Goal: Information Seeking & Learning: Get advice/opinions

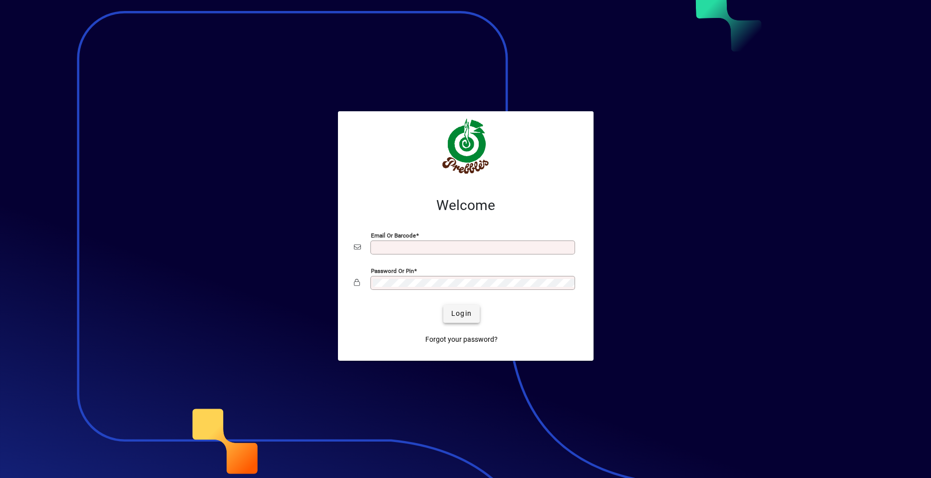
type input "**********"
click at [453, 313] on span "Login" at bounding box center [461, 313] width 20 height 10
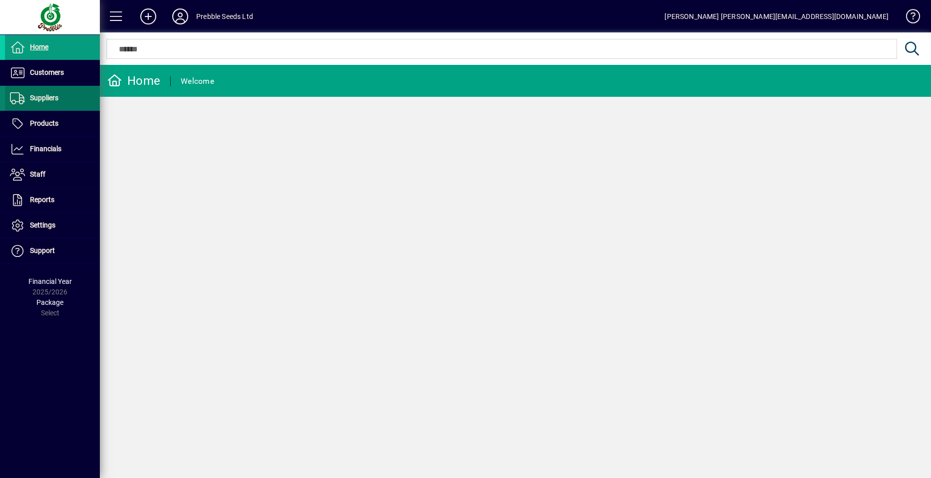
click at [63, 97] on span at bounding box center [52, 98] width 95 height 24
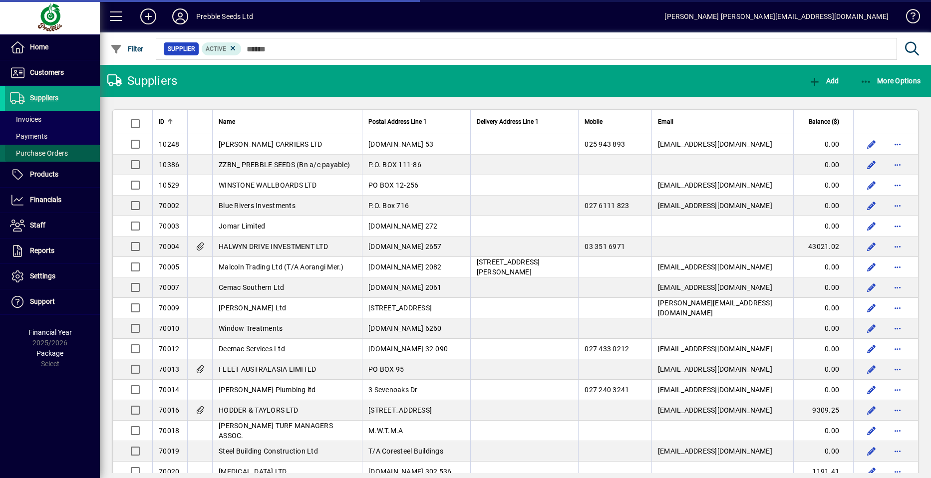
drag, startPoint x: 46, startPoint y: 152, endPoint x: 53, endPoint y: 145, distance: 9.9
click at [47, 151] on span "Purchase Orders" at bounding box center [39, 153] width 58 height 8
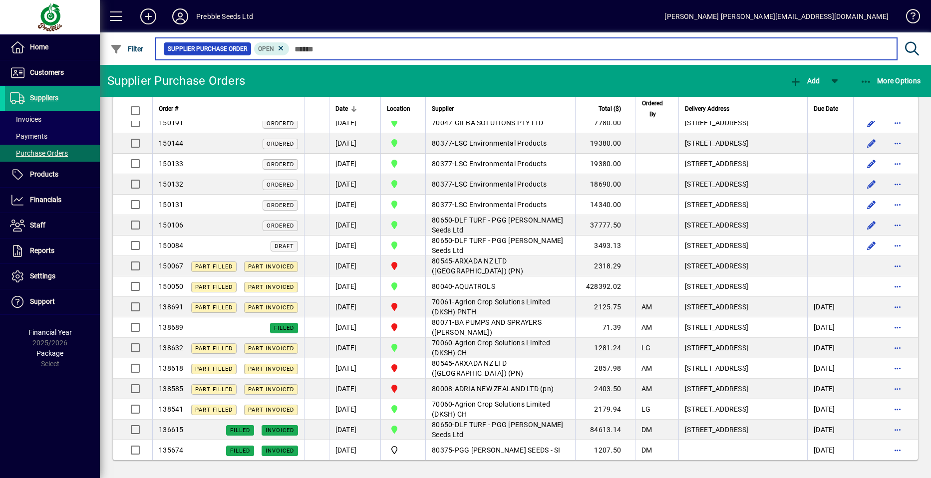
scroll to position [1447, 0]
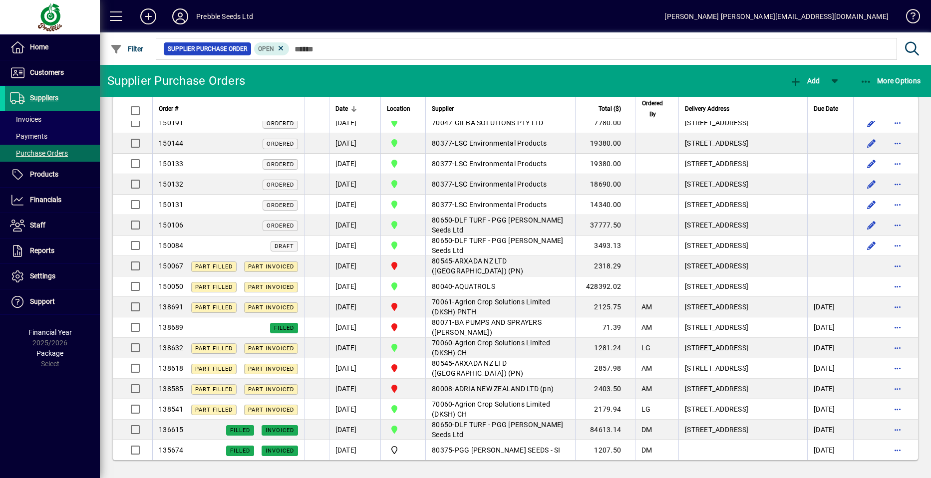
click at [42, 98] on span "Suppliers" at bounding box center [44, 98] width 28 height 8
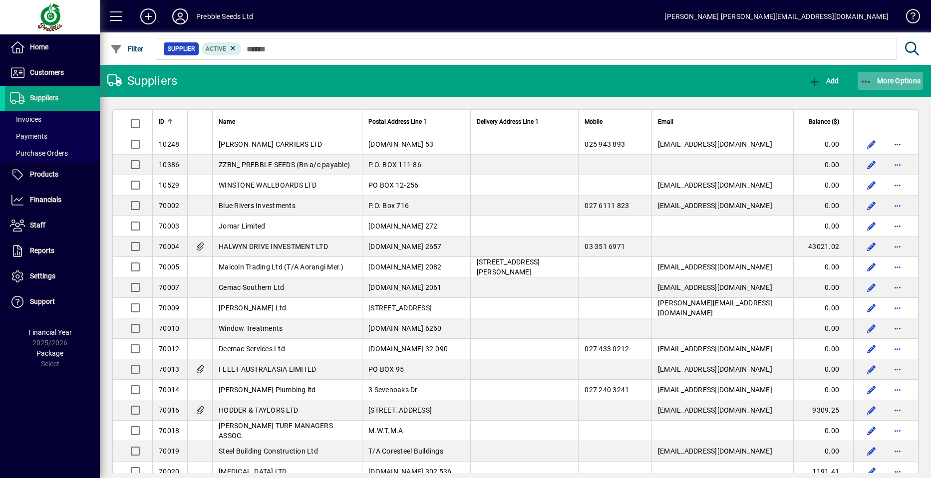
click at [906, 79] on span "More Options" at bounding box center [890, 81] width 61 height 8
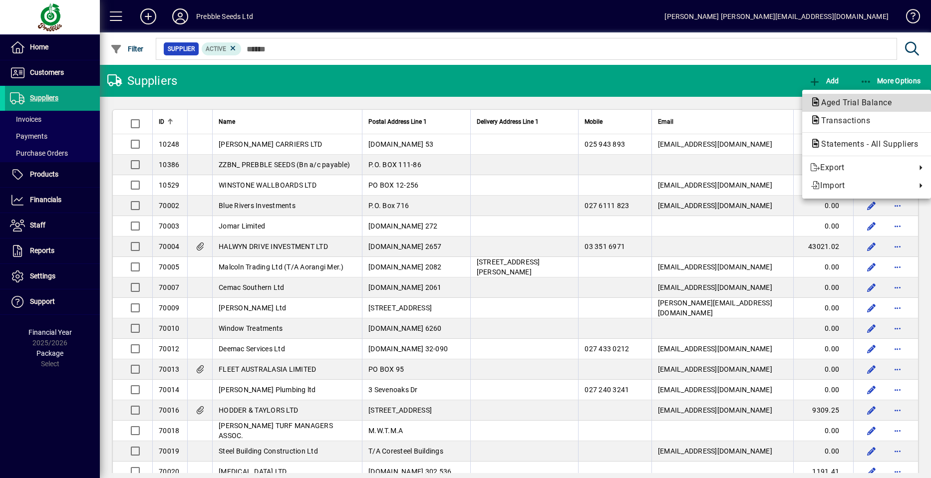
click at [830, 104] on span "Aged Trial Balance" at bounding box center [853, 102] width 86 height 9
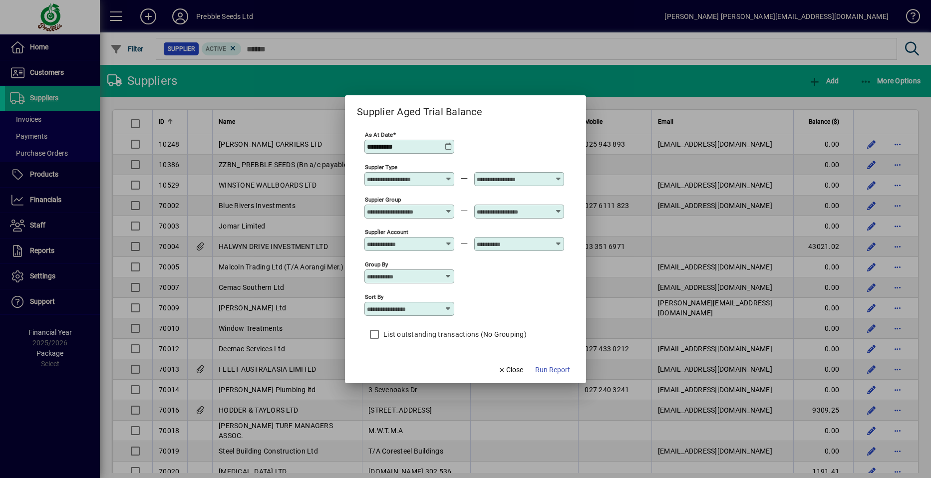
click at [450, 208] on icon at bounding box center [448, 208] width 7 height 0
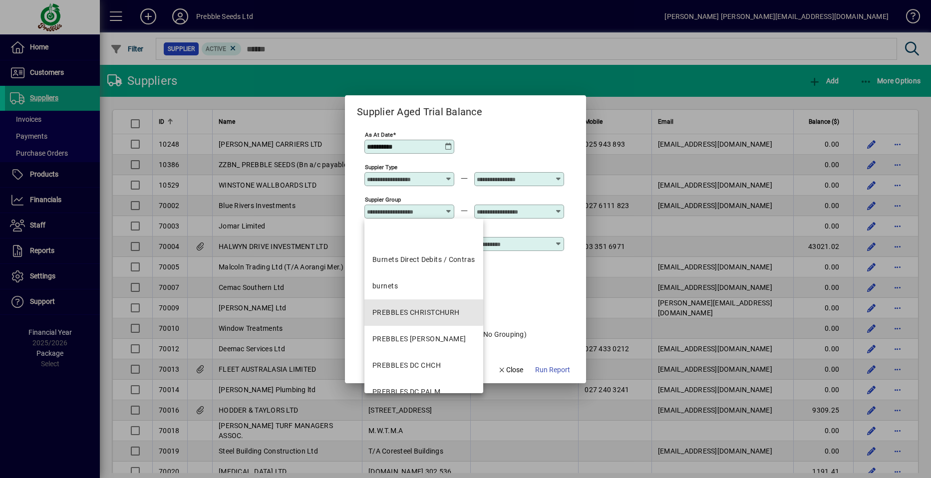
drag, startPoint x: 401, startPoint y: 312, endPoint x: 412, endPoint y: 304, distance: 13.2
click at [401, 311] on div "PREBBLES CHRISTCHURH" at bounding box center [415, 312] width 87 height 10
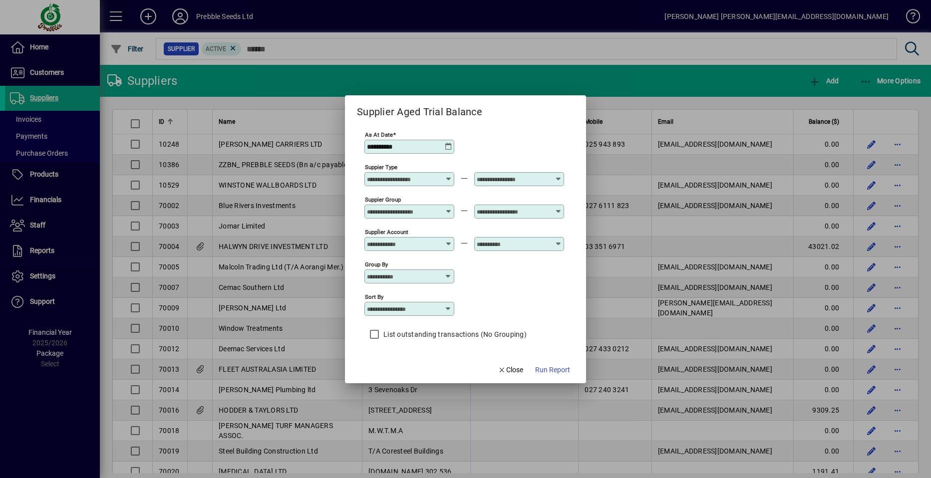
type input "**********"
click at [558, 208] on icon at bounding box center [557, 208] width 7 height 0
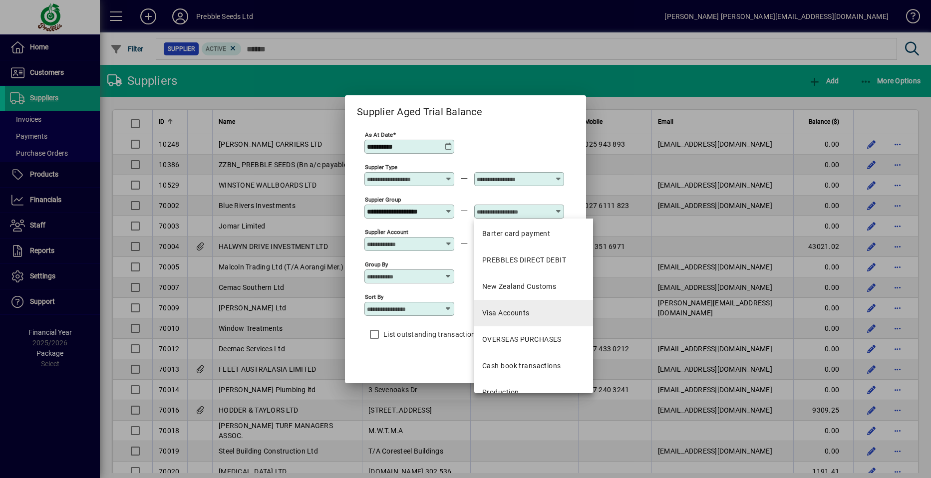
scroll to position [201, 0]
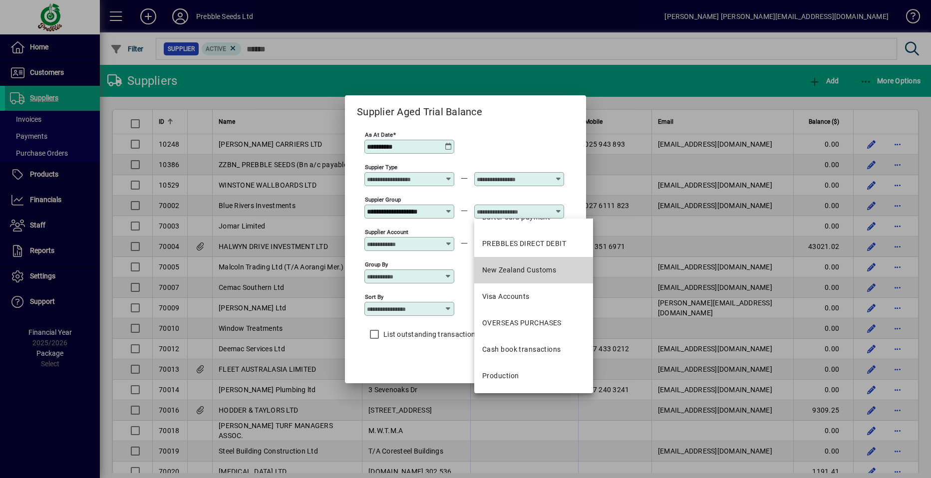
click at [508, 268] on div "New Zealand Customs" at bounding box center [519, 270] width 74 height 10
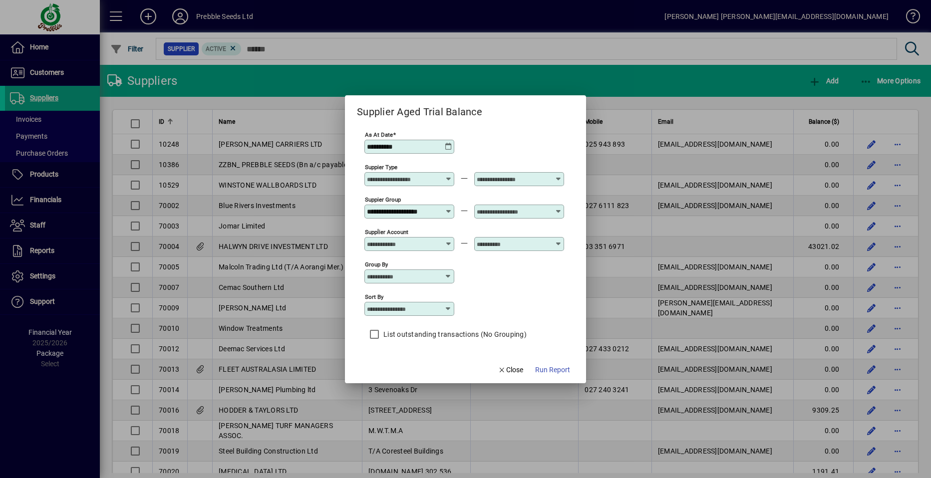
type input "**********"
click at [447, 308] on icon at bounding box center [448, 309] width 8 height 8
click at [401, 372] on div "Supplier Name" at bounding box center [396, 370] width 48 height 10
type input "**********"
click at [556, 370] on span "Run Report" at bounding box center [552, 370] width 35 height 10
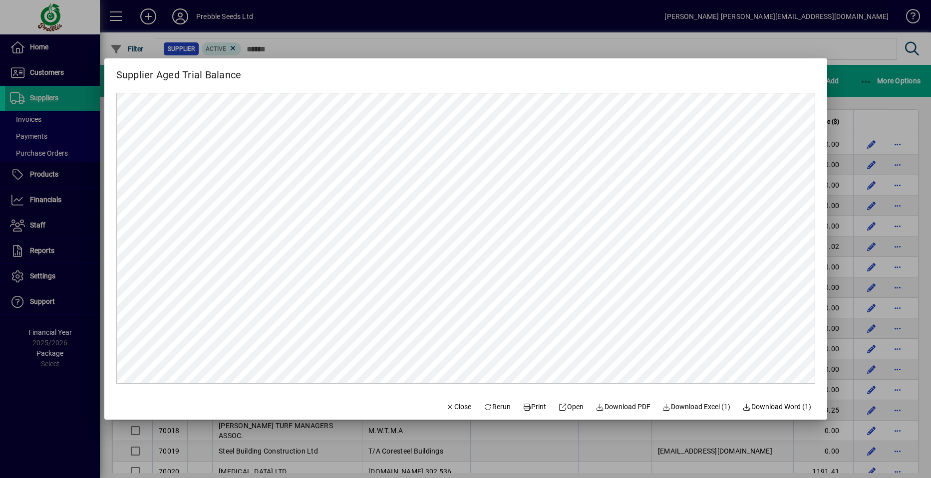
scroll to position [0, 0]
click at [454, 407] on span "Close" at bounding box center [459, 407] width 26 height 10
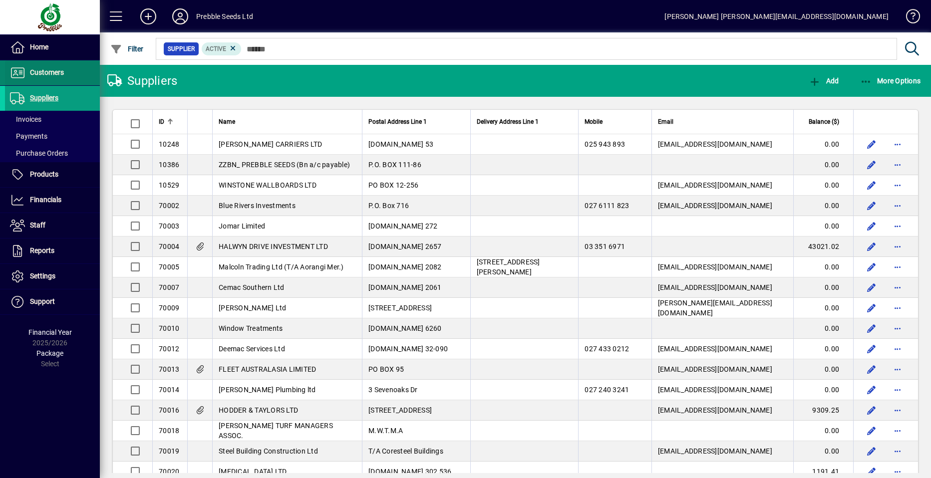
click at [60, 75] on span "Customers" at bounding box center [47, 72] width 34 height 8
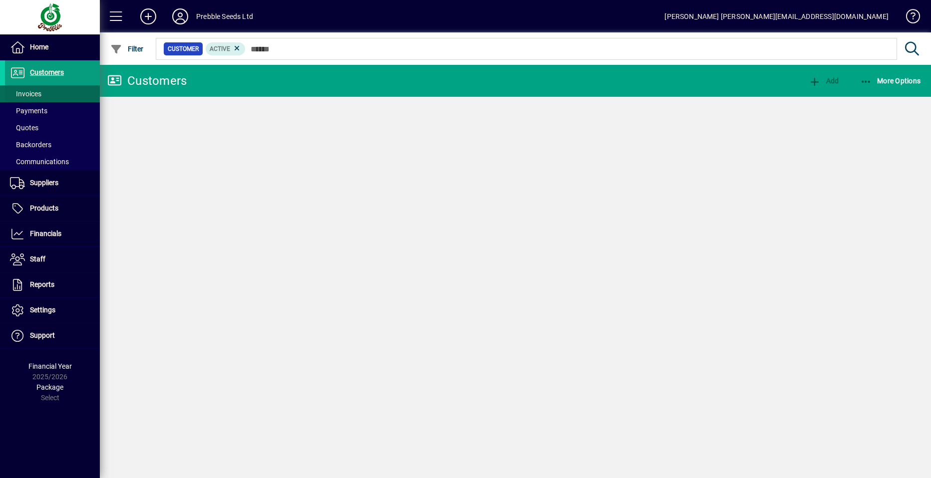
click at [60, 95] on span at bounding box center [52, 94] width 95 height 24
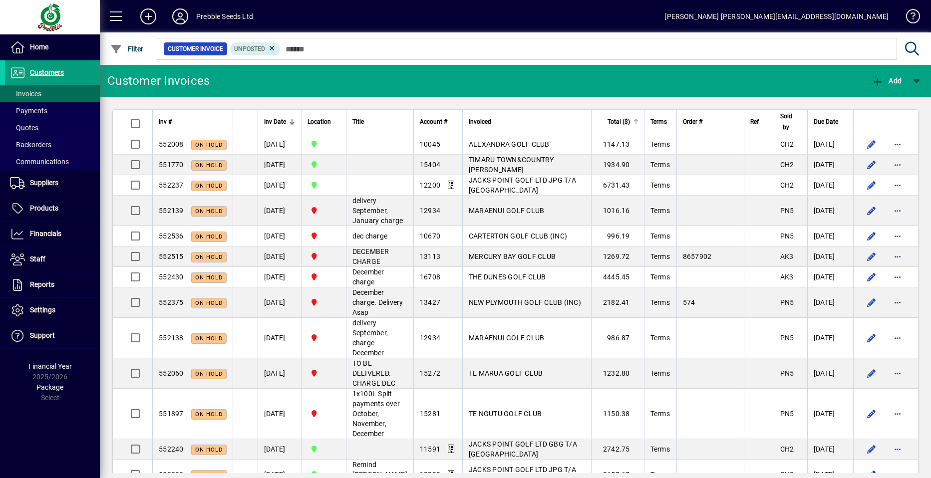
click at [627, 120] on span "Total ($)" at bounding box center [618, 121] width 22 height 11
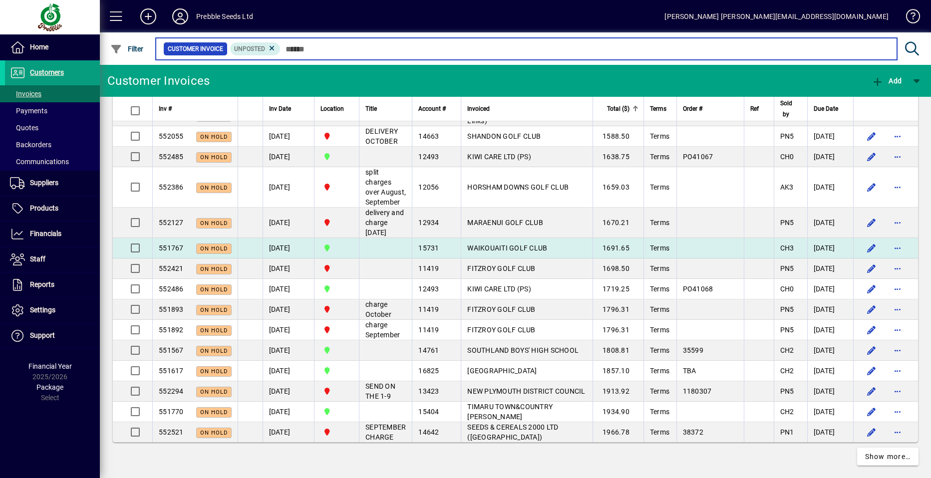
scroll to position [2416, 0]
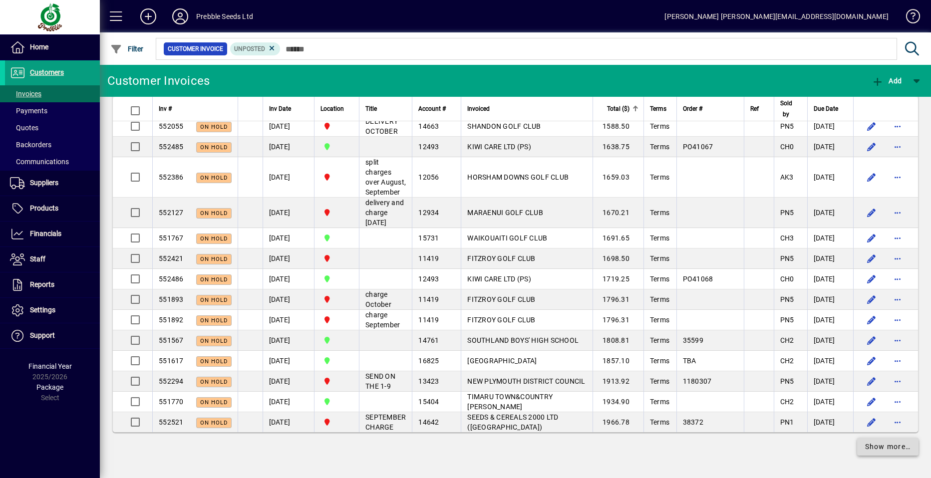
click at [865, 448] on span "Show more…" at bounding box center [888, 447] width 46 height 10
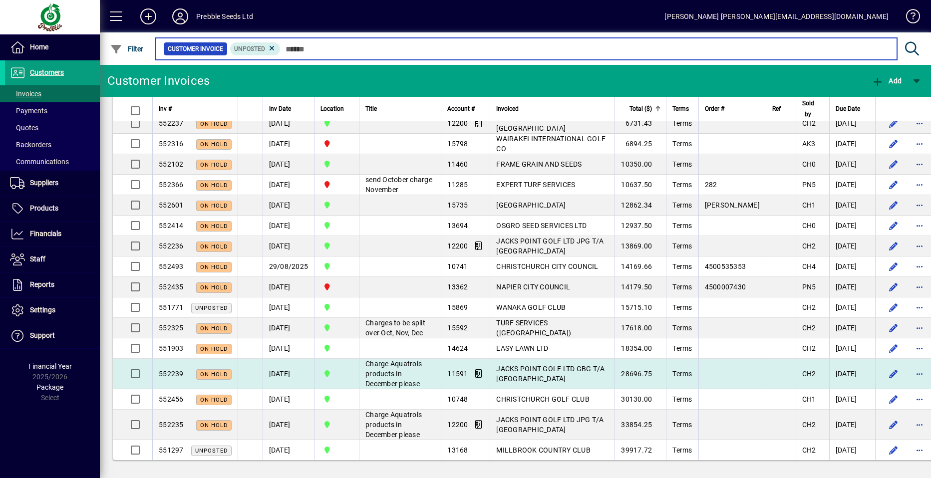
scroll to position [4027, 0]
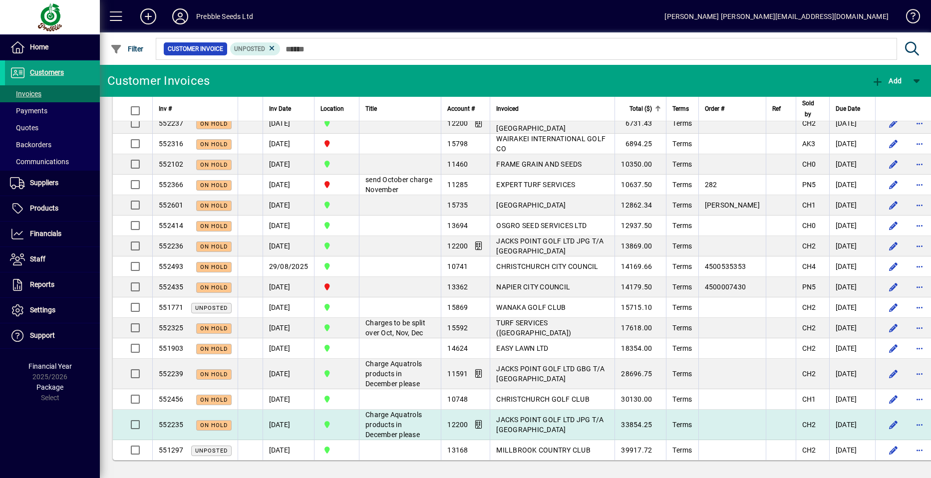
click at [401, 410] on td "Charge Aquatrols products in December please" at bounding box center [400, 425] width 82 height 30
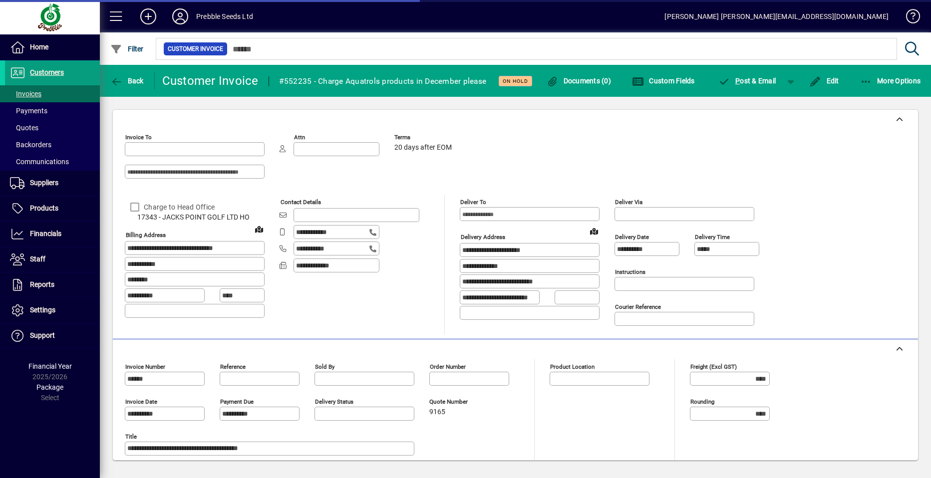
type input "**********"
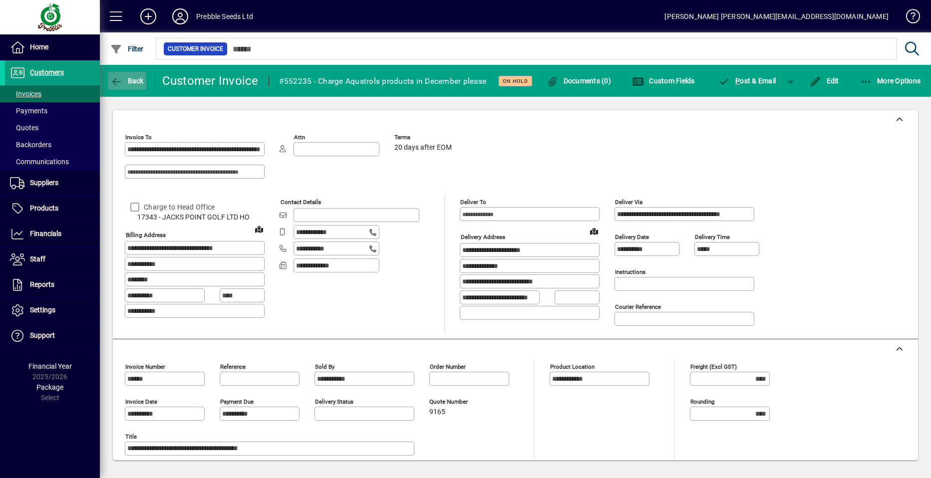
click at [129, 80] on span "Back" at bounding box center [126, 81] width 33 height 8
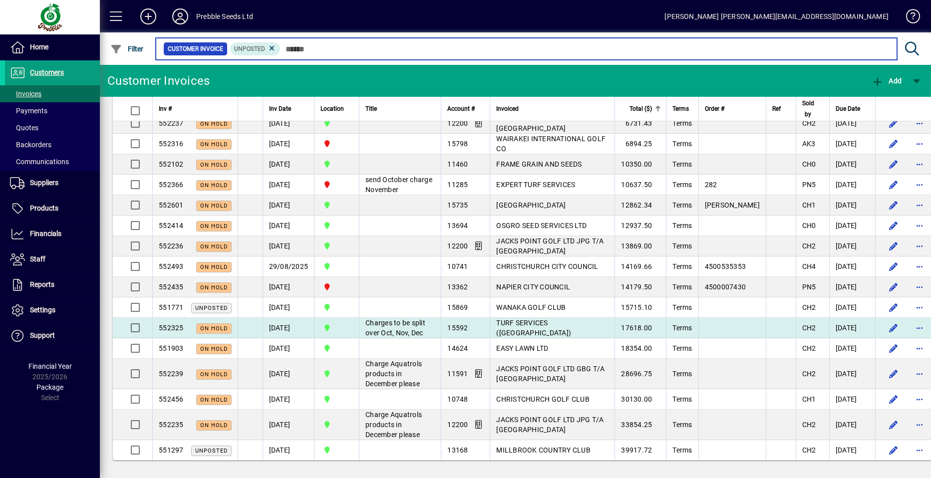
scroll to position [4027, 0]
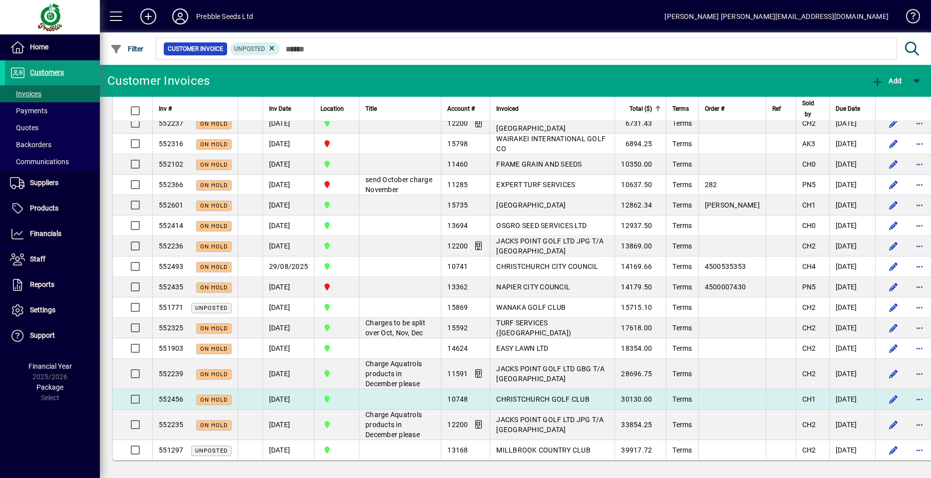
click at [496, 395] on span "CHRISTCHURCH GOLF CLUB" at bounding box center [542, 399] width 93 height 8
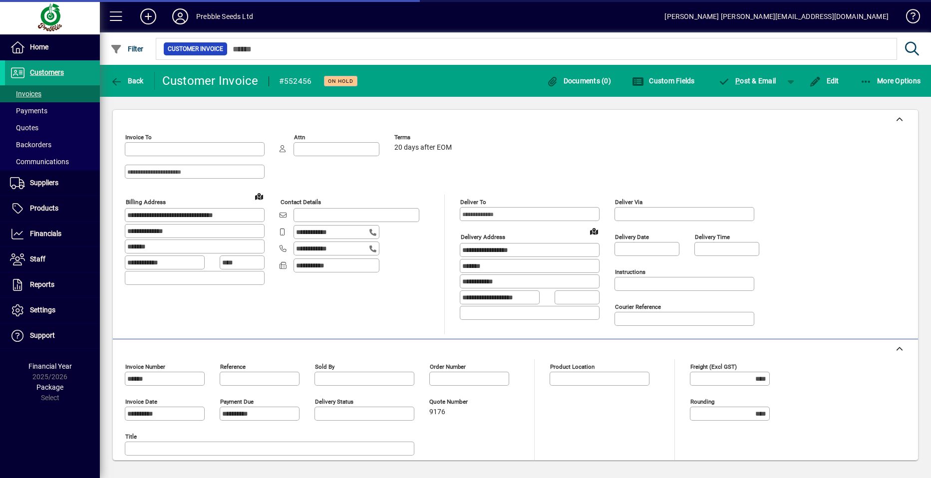
type input "**********"
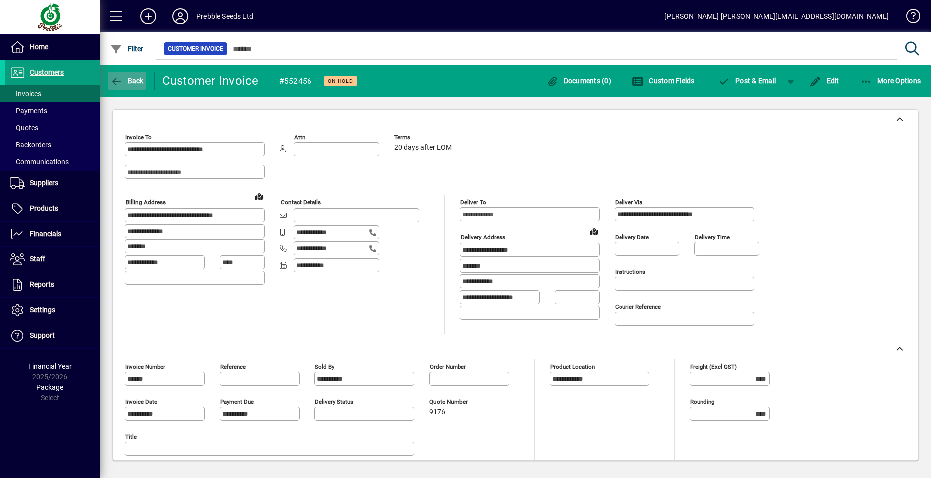
click at [131, 79] on span "Back" at bounding box center [126, 81] width 33 height 8
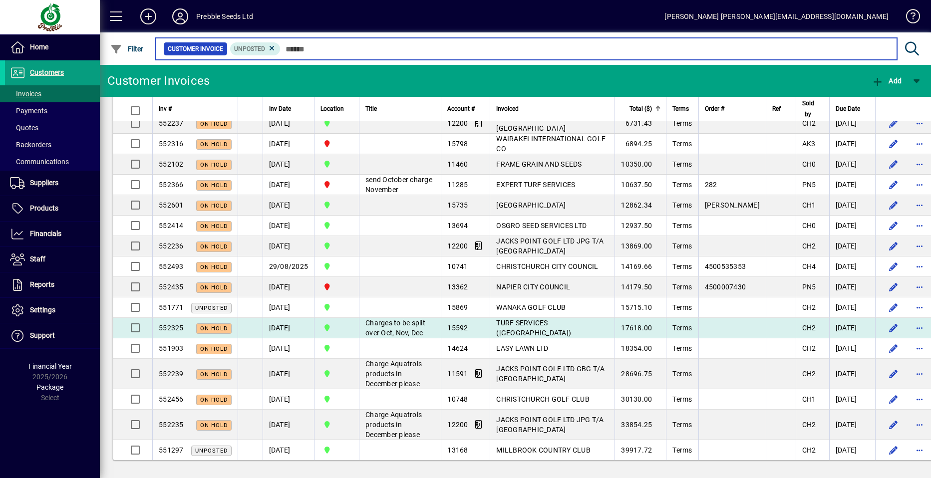
scroll to position [4027, 0]
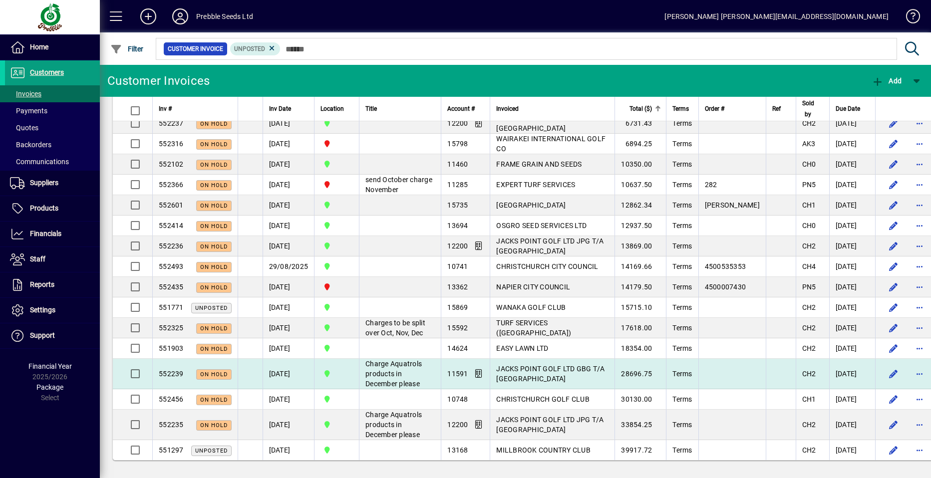
click at [509, 365] on span "JACKS POINT GOLF LTD GBG T/A [GEOGRAPHIC_DATA]" at bounding box center [550, 374] width 108 height 18
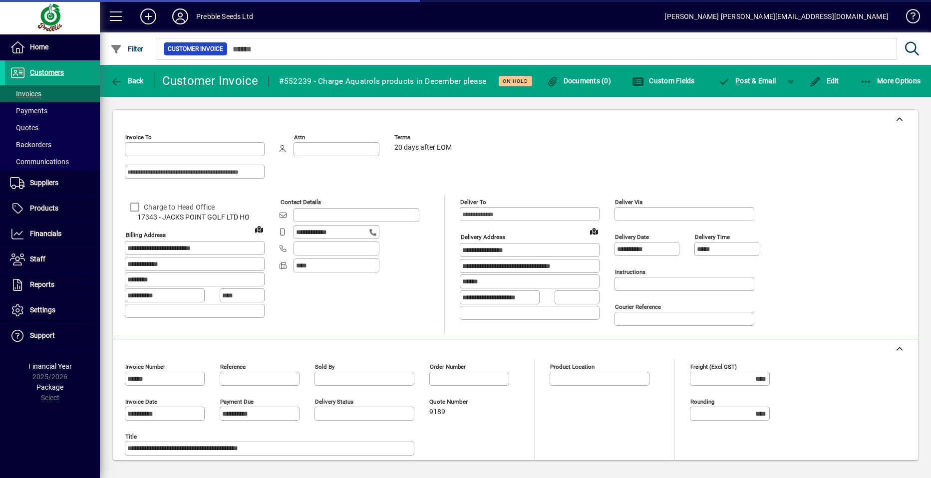
type input "**********"
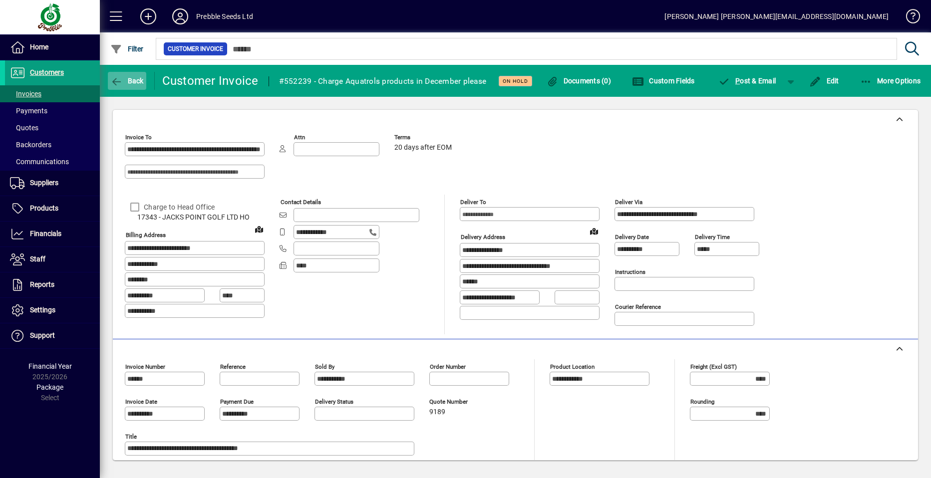
click at [130, 79] on span "Back" at bounding box center [126, 81] width 33 height 8
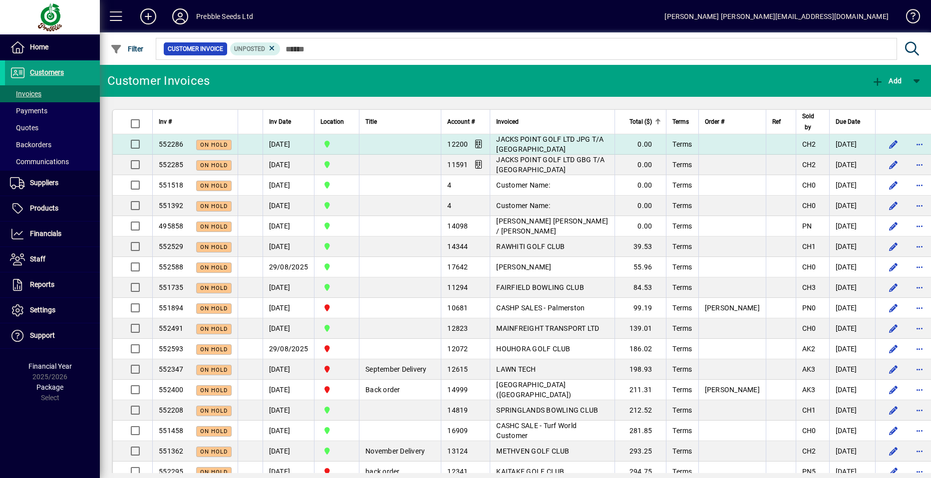
click at [502, 143] on span "JACKS POINT GOLF LTD JPG T/A [GEOGRAPHIC_DATA]" at bounding box center [549, 144] width 107 height 18
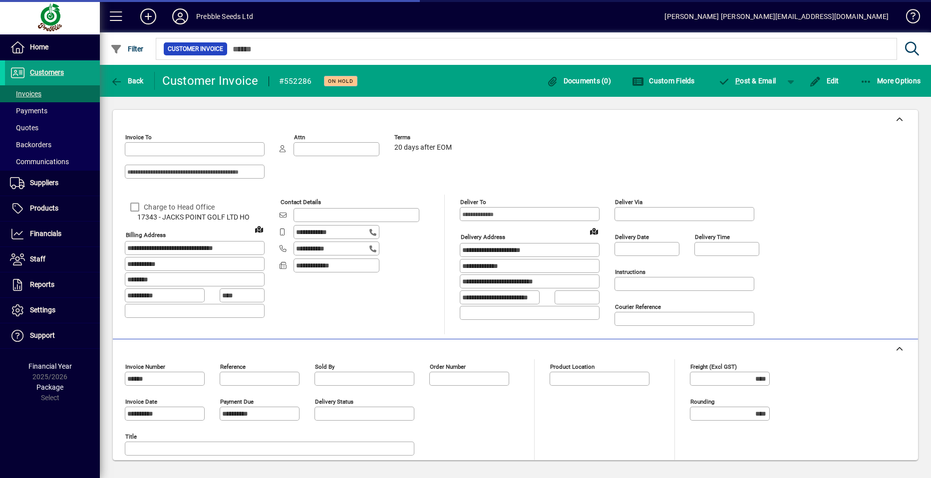
type input "**********"
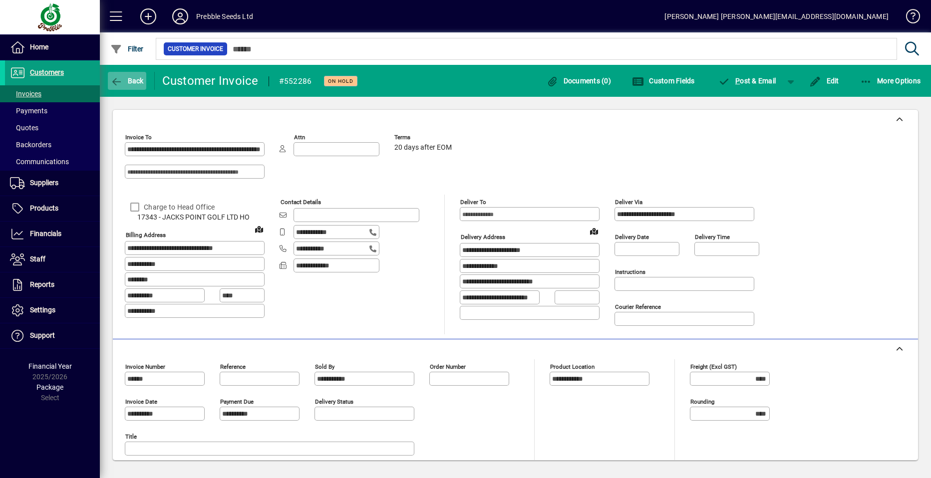
click at [131, 83] on span "Back" at bounding box center [126, 81] width 33 height 8
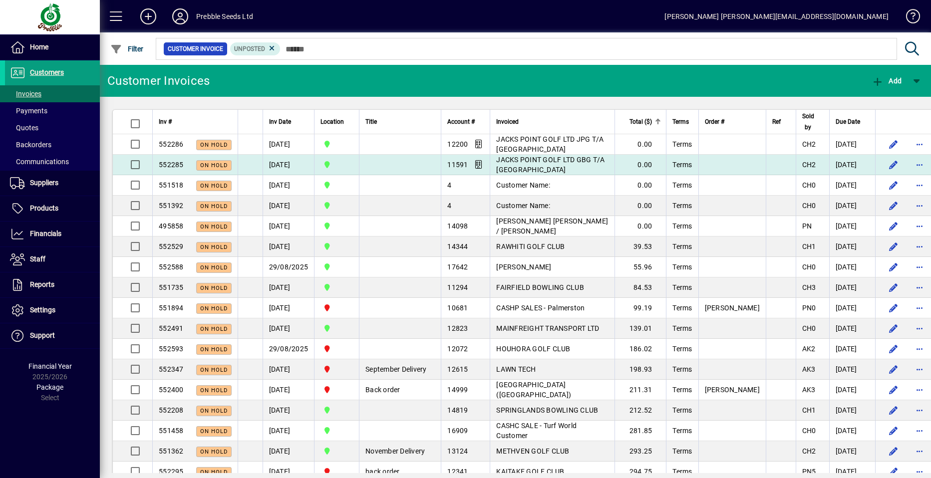
click at [511, 165] on span "JACKS POINT GOLF LTD GBG T/A [GEOGRAPHIC_DATA]" at bounding box center [550, 165] width 108 height 18
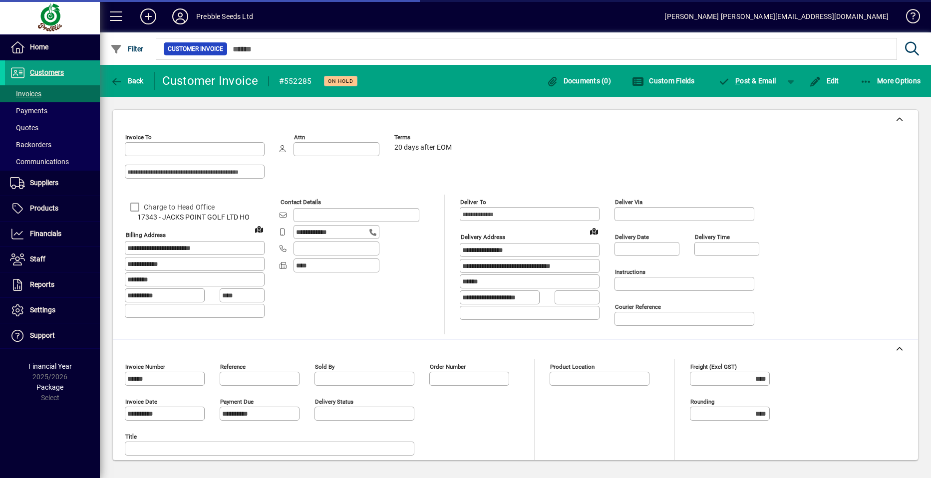
type input "**********"
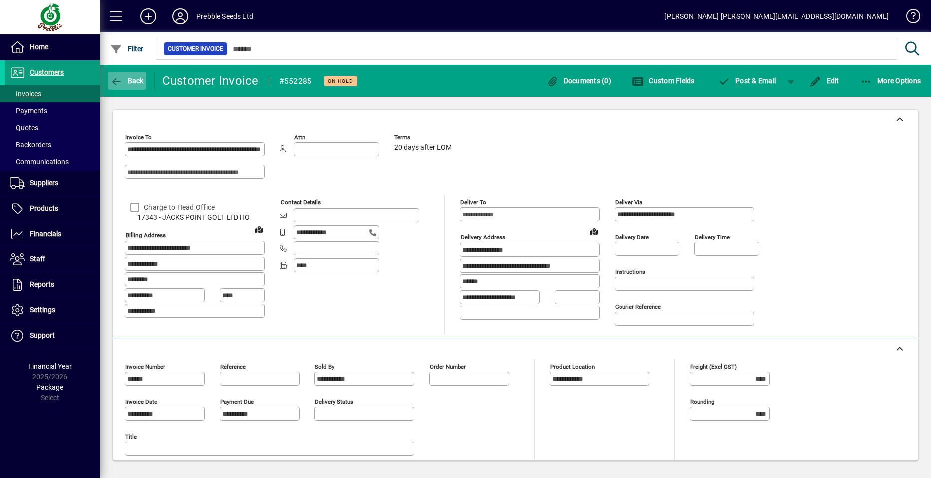
click at [126, 82] on span "Back" at bounding box center [126, 81] width 33 height 8
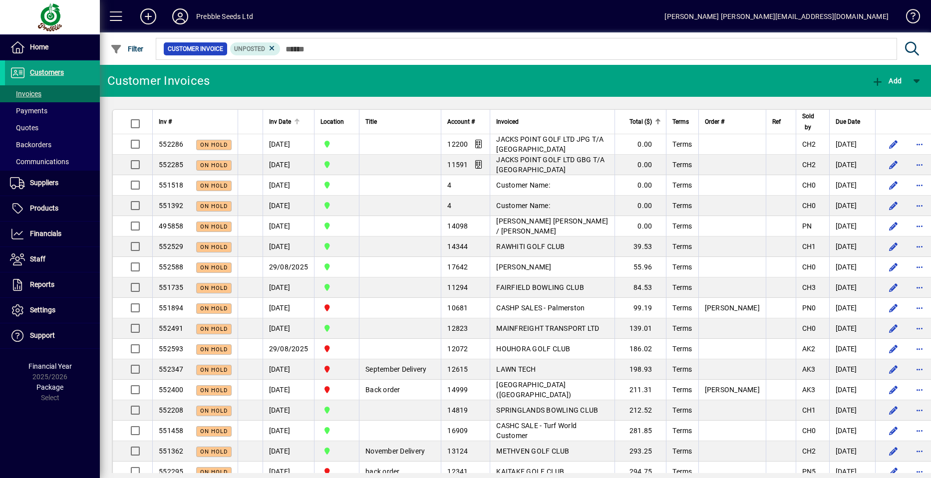
click at [288, 120] on span "Inv Date" at bounding box center [280, 121] width 22 height 11
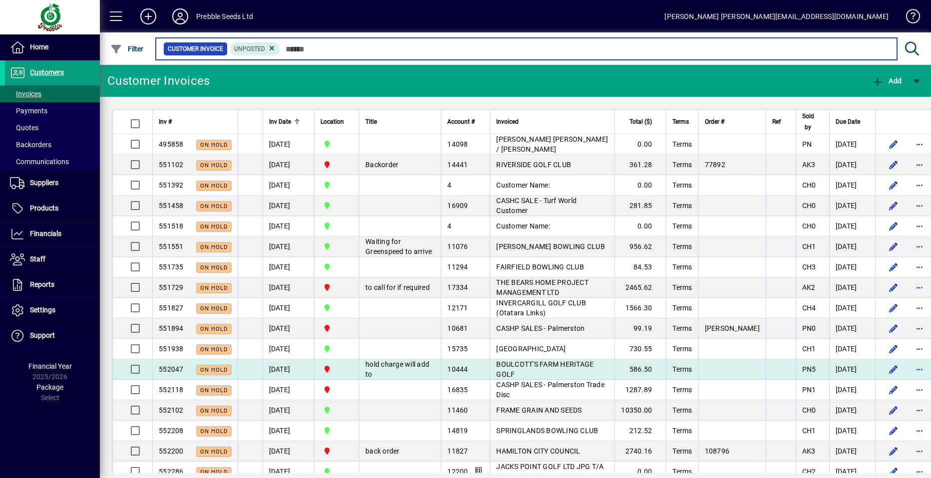
scroll to position [50, 0]
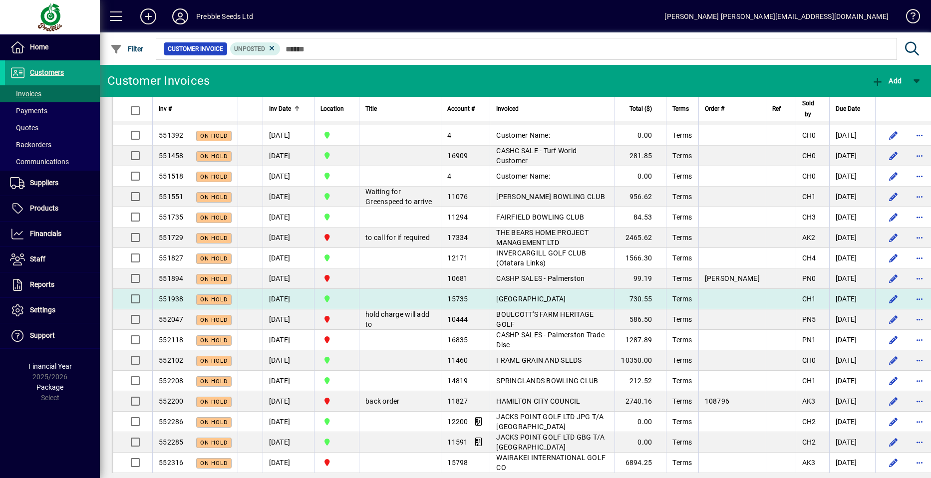
click at [496, 303] on span "[GEOGRAPHIC_DATA]" at bounding box center [530, 299] width 69 height 8
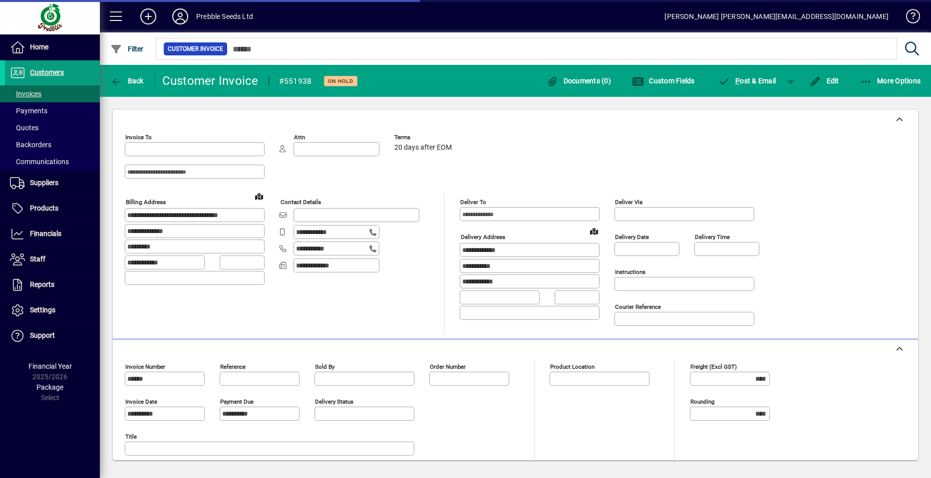
type input "**********"
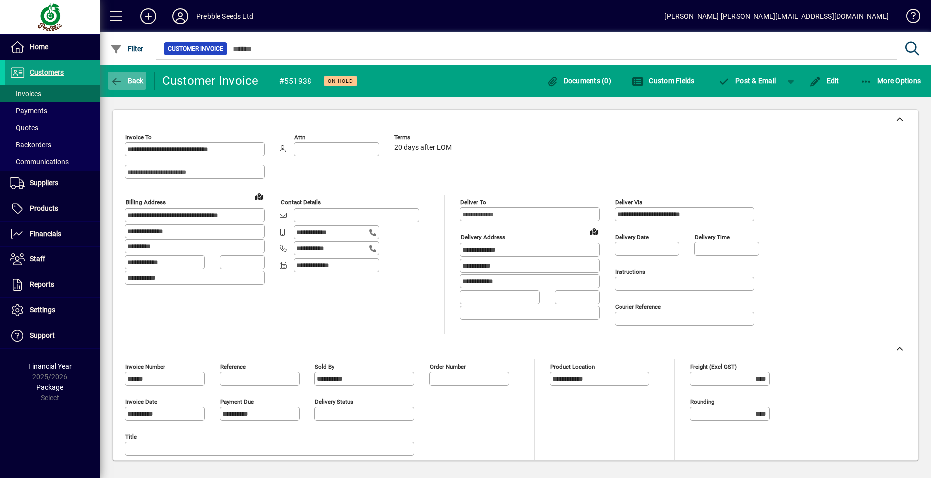
click at [129, 79] on span "Back" at bounding box center [126, 81] width 33 height 8
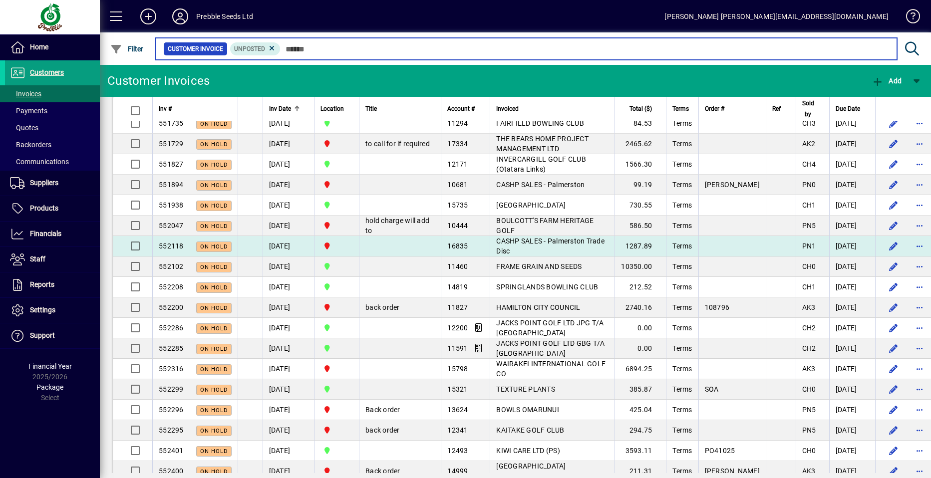
scroll to position [150, 0]
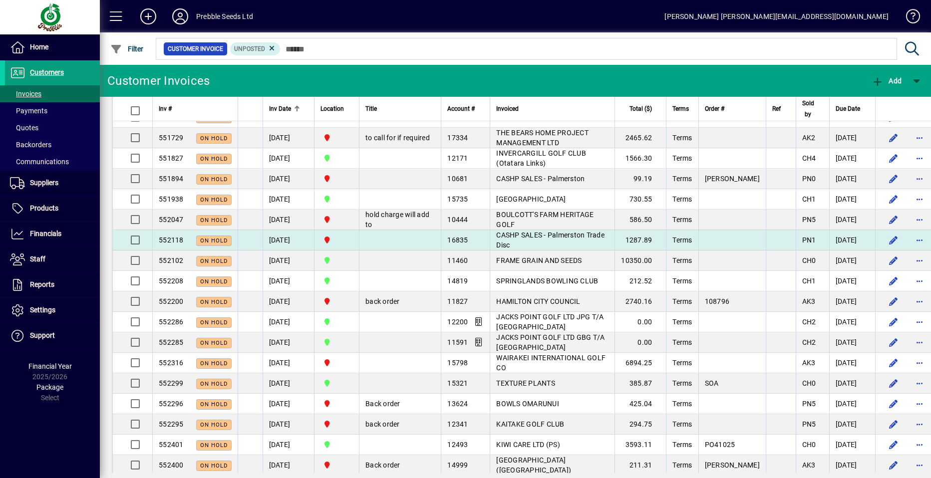
click at [496, 245] on span "CASHP SALES - Palmerston Trade Disc" at bounding box center [550, 240] width 108 height 18
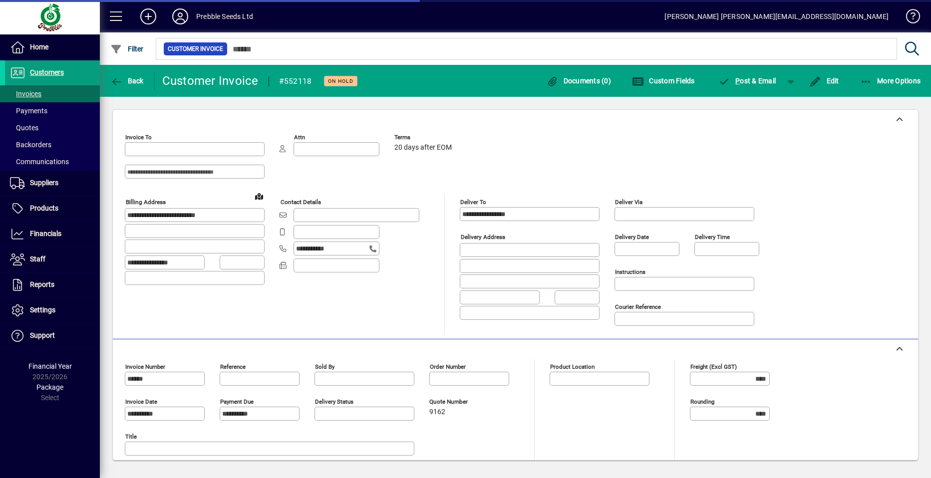
type input "**********"
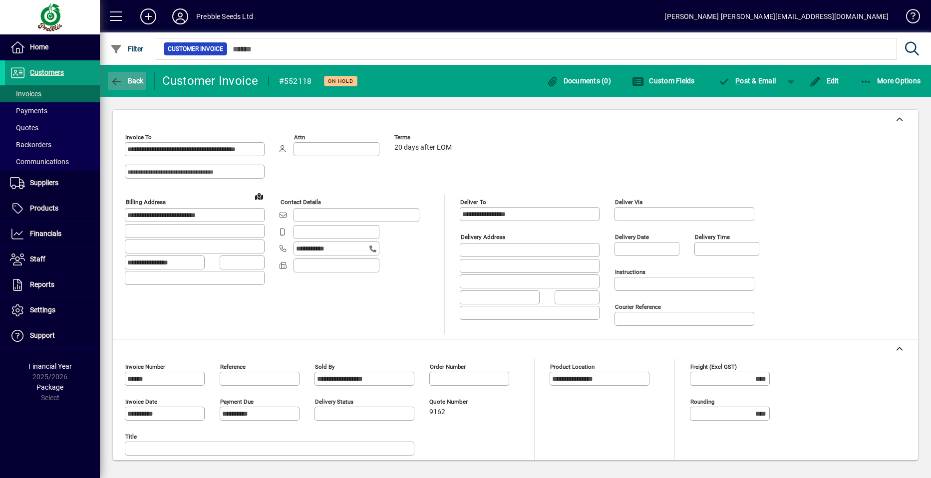
drag, startPoint x: 133, startPoint y: 79, endPoint x: 139, endPoint y: 80, distance: 6.6
click at [139, 80] on span "Back" at bounding box center [126, 81] width 33 height 8
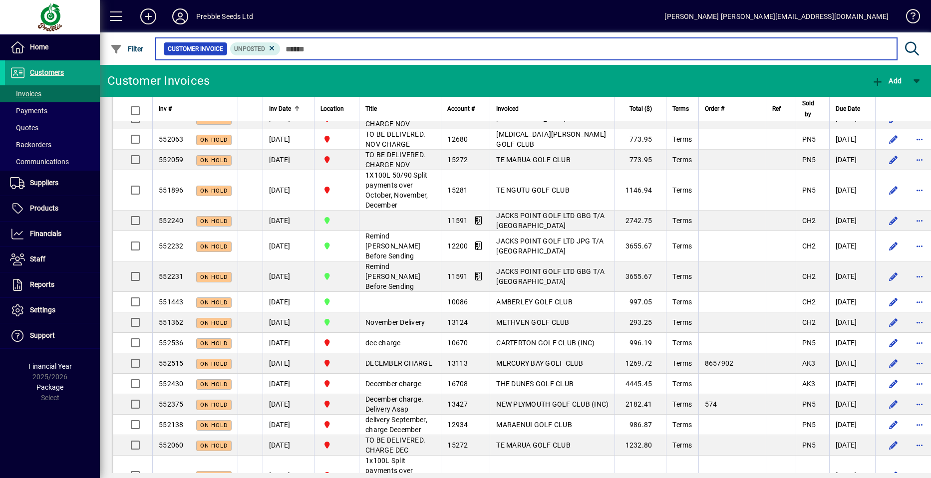
scroll to position [3179, 0]
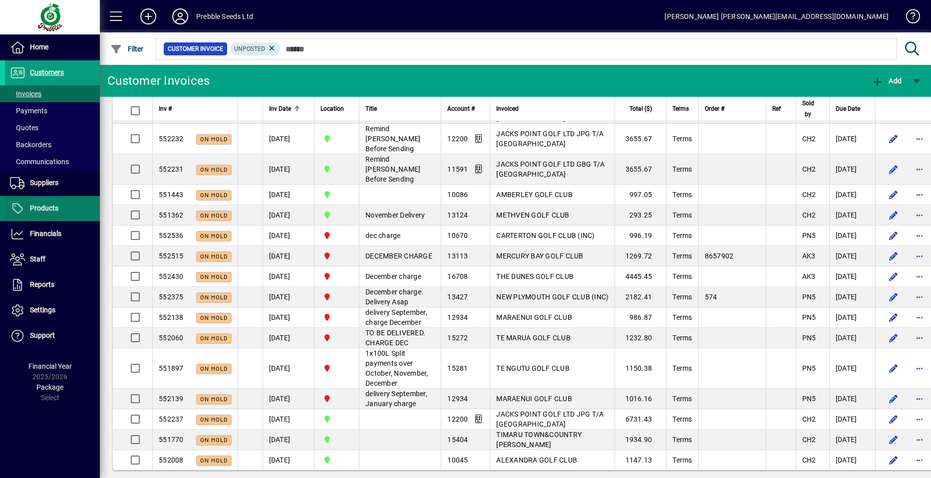
click at [57, 205] on span "Products" at bounding box center [44, 208] width 28 height 8
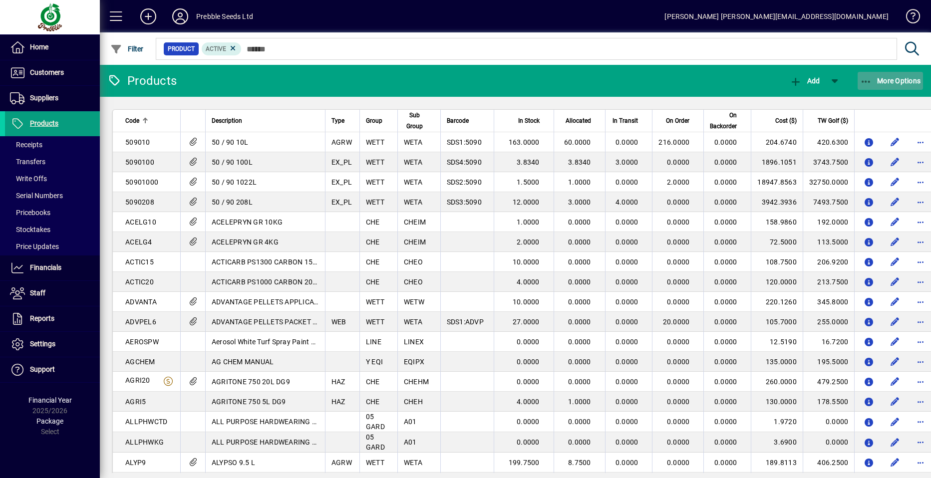
click at [894, 80] on span "More Options" at bounding box center [890, 81] width 61 height 8
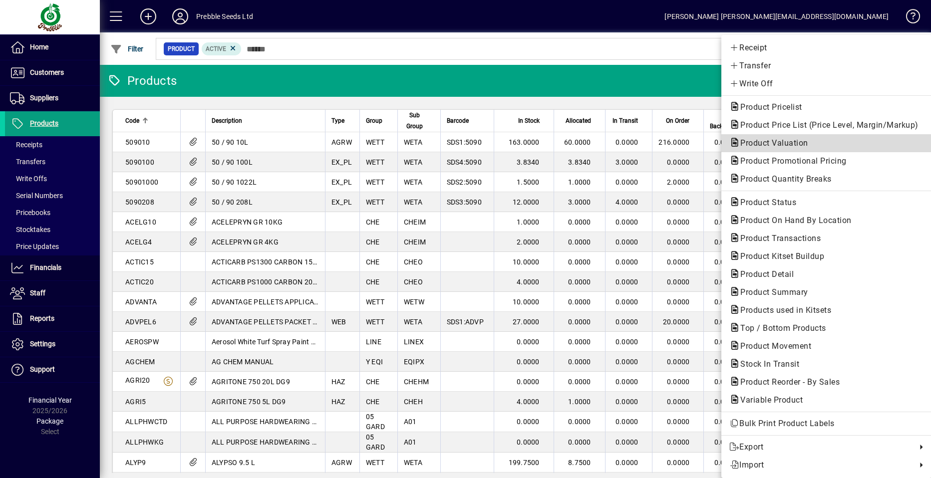
click at [758, 144] on span "Product Valuation" at bounding box center [771, 142] width 84 height 9
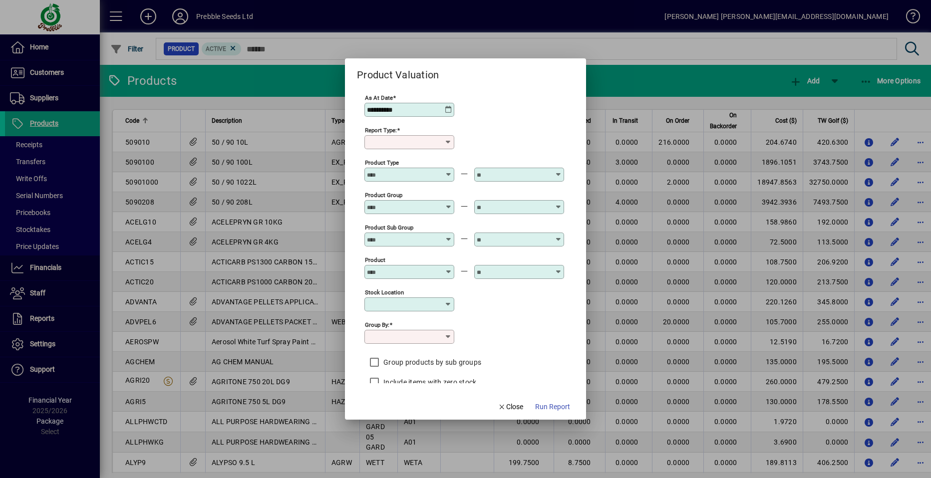
type input "******"
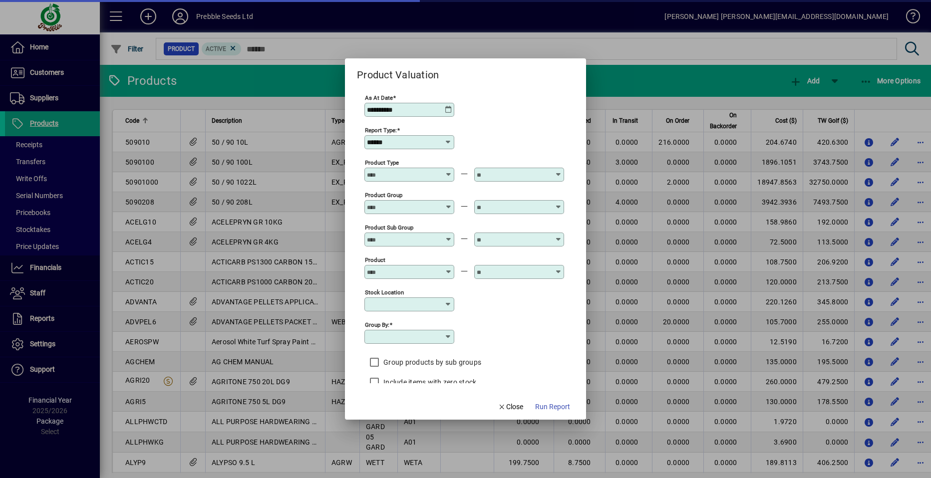
type input "**********"
click at [556, 236] on icon at bounding box center [557, 236] width 7 height 0
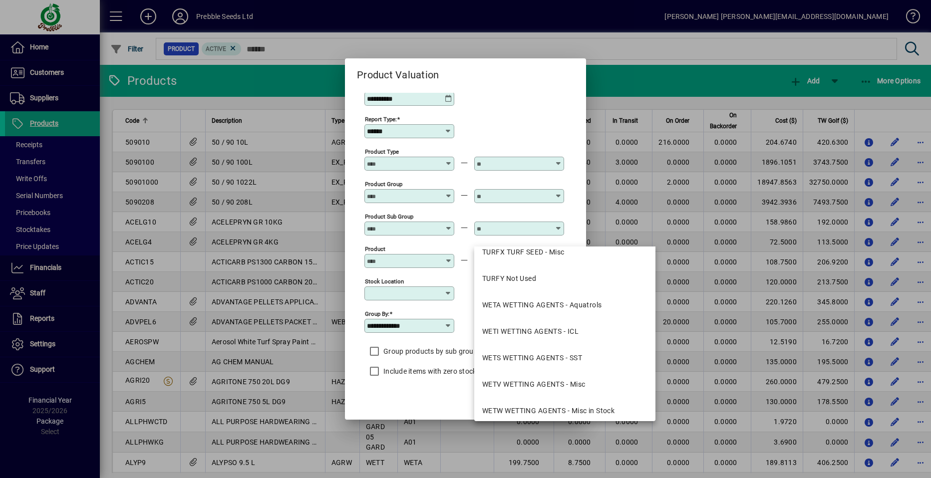
scroll to position [1841, 0]
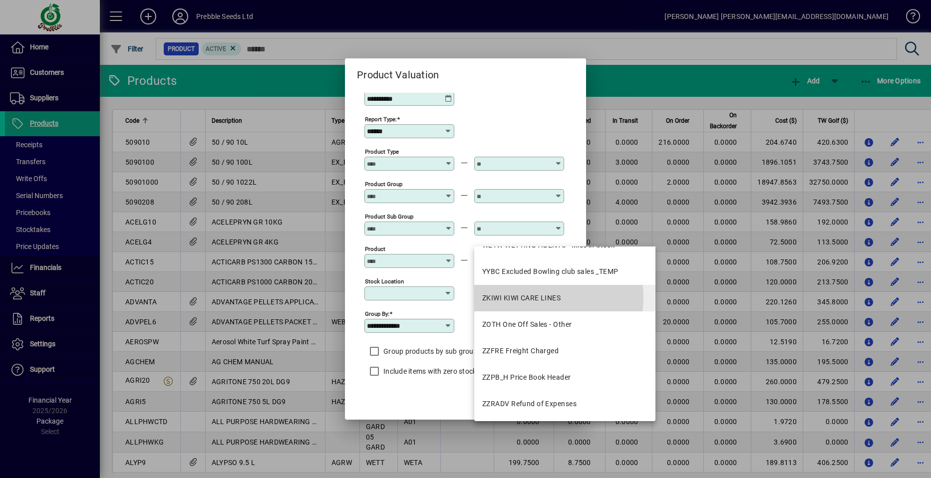
click at [539, 297] on div "ZKIWI KIWI CARE LINES" at bounding box center [521, 298] width 78 height 10
type input "**********"
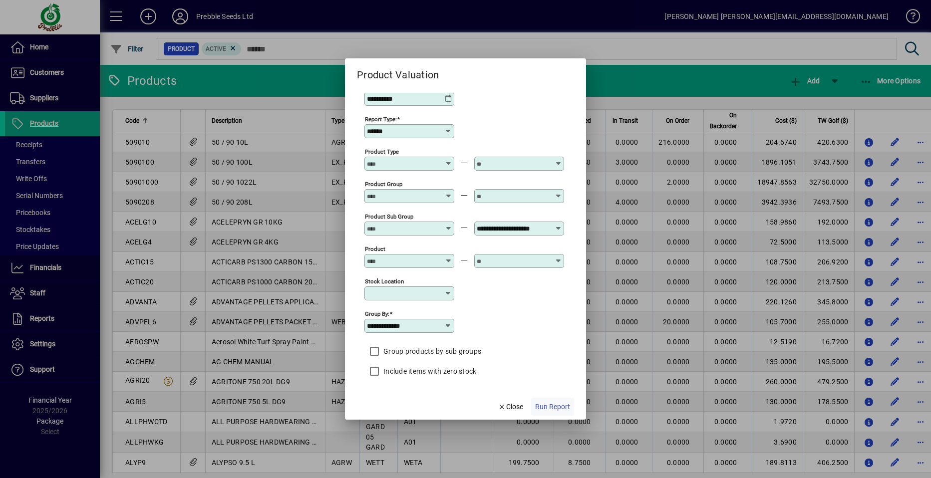
scroll to position [0, 0]
drag, startPoint x: 549, startPoint y: 415, endPoint x: 549, endPoint y: 406, distance: 9.0
click at [549, 406] on button "Run Report" at bounding box center [552, 407] width 43 height 18
click at [545, 403] on mat-dialog-actions "Close Run Report" at bounding box center [534, 406] width 105 height 26
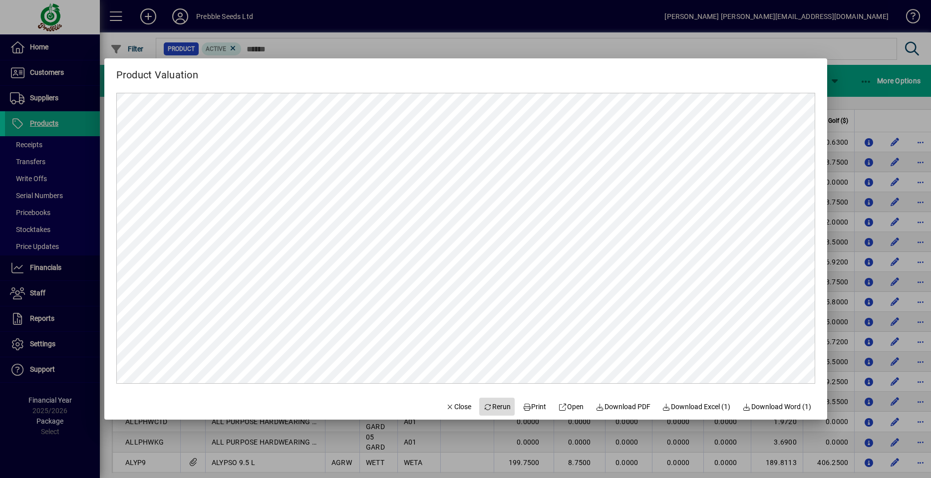
click at [486, 407] on span "Rerun" at bounding box center [496, 407] width 27 height 10
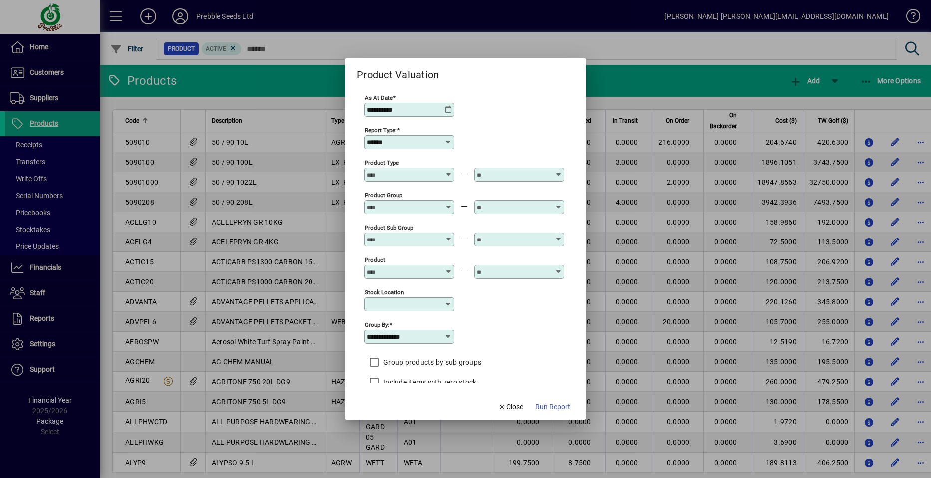
type input "**********"
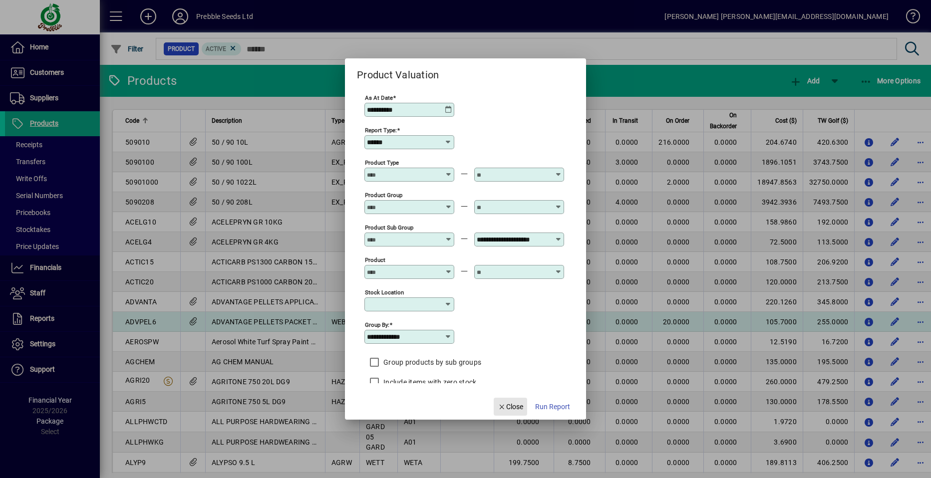
drag, startPoint x: 510, startPoint y: 408, endPoint x: 406, endPoint y: 326, distance: 132.1
click at [509, 408] on span "Close" at bounding box center [511, 407] width 26 height 10
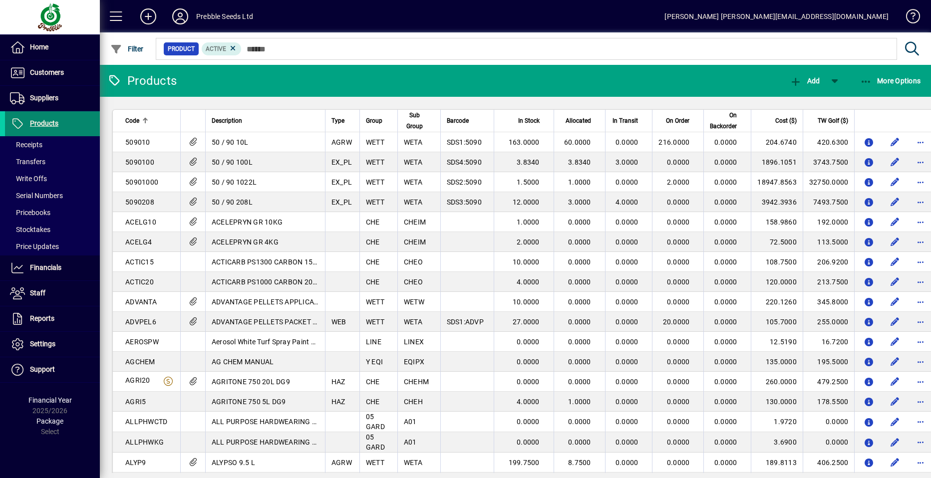
click at [37, 123] on span "Products" at bounding box center [44, 123] width 28 height 8
click at [893, 79] on span "More Options" at bounding box center [890, 81] width 61 height 8
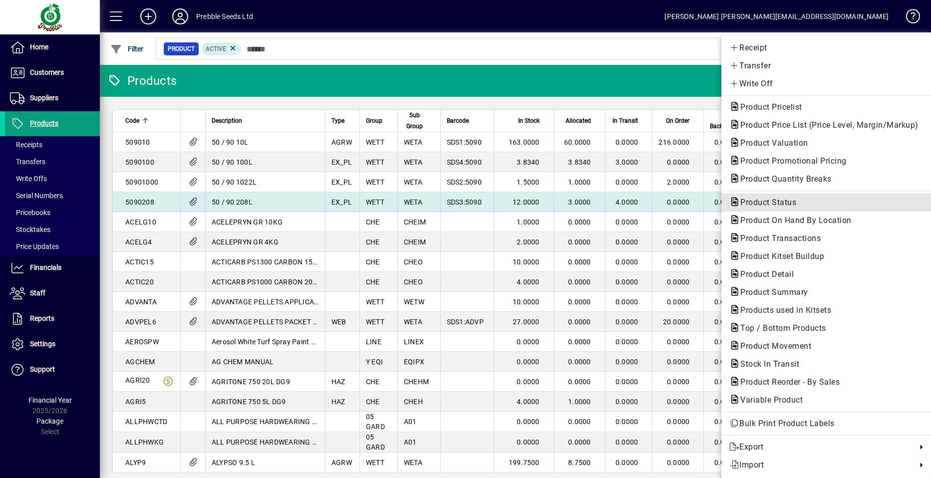
click at [767, 203] on span "Product Status" at bounding box center [765, 202] width 72 height 9
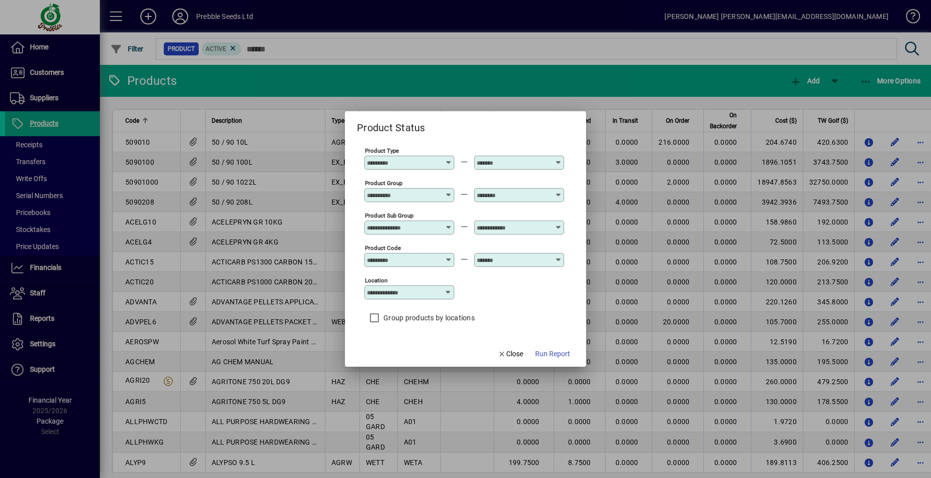
click at [560, 224] on icon at bounding box center [557, 224] width 7 height 0
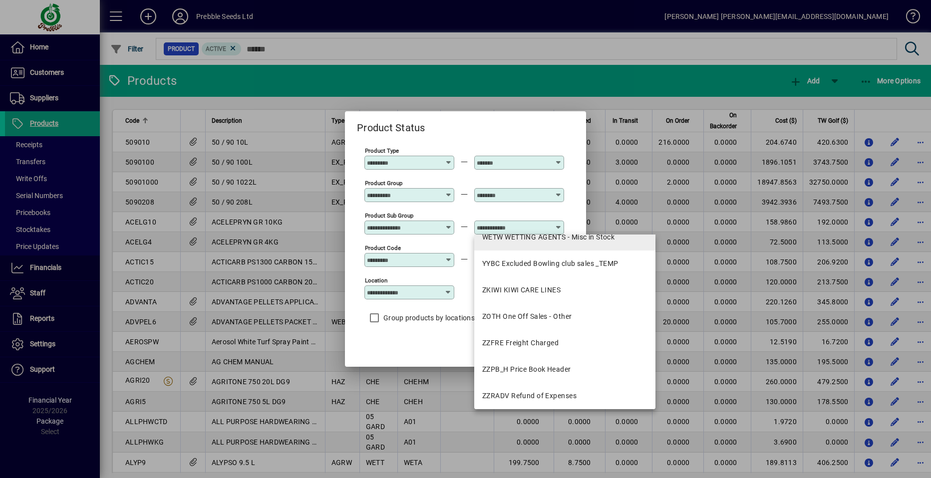
scroll to position [1841, 0]
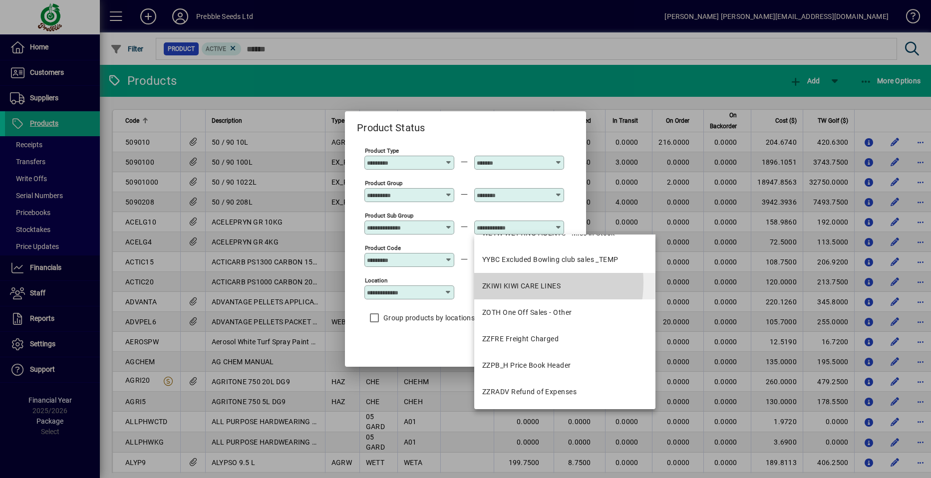
click at [519, 282] on div "ZKIWI KIWI CARE LINES" at bounding box center [521, 286] width 78 height 10
type input "**********"
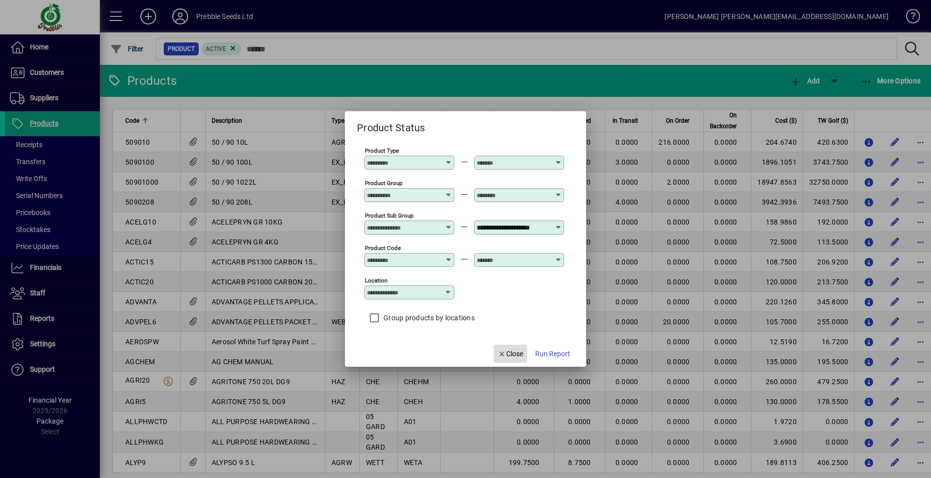
scroll to position [0, 0]
click at [511, 352] on span "Close" at bounding box center [511, 354] width 26 height 10
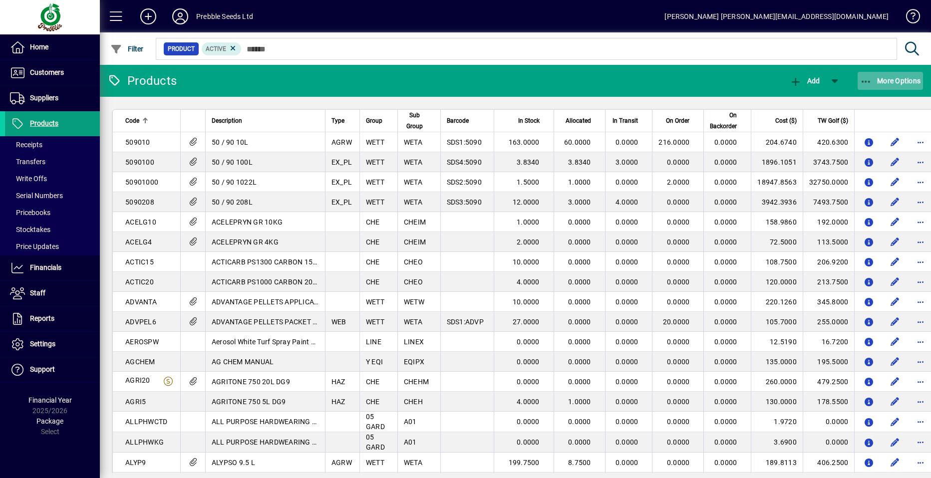
click at [887, 80] on span "More Options" at bounding box center [890, 81] width 61 height 8
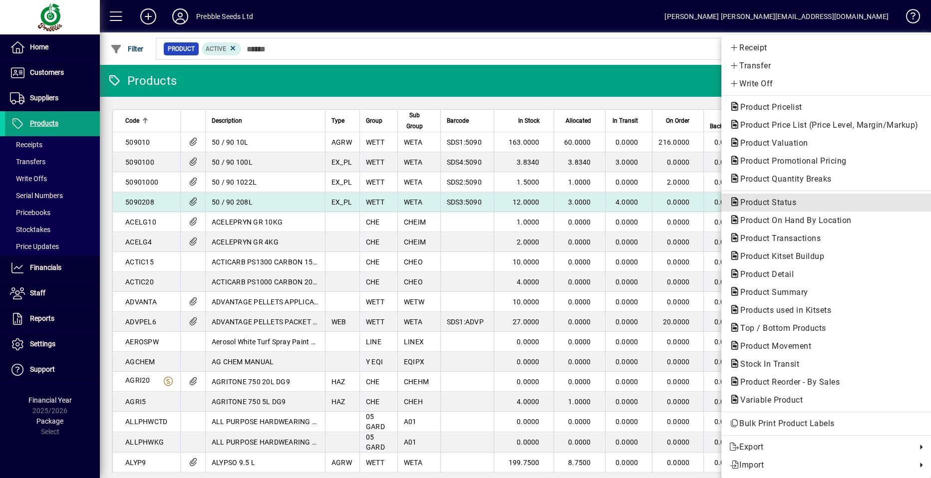
click at [760, 202] on span "Product Status" at bounding box center [765, 202] width 72 height 9
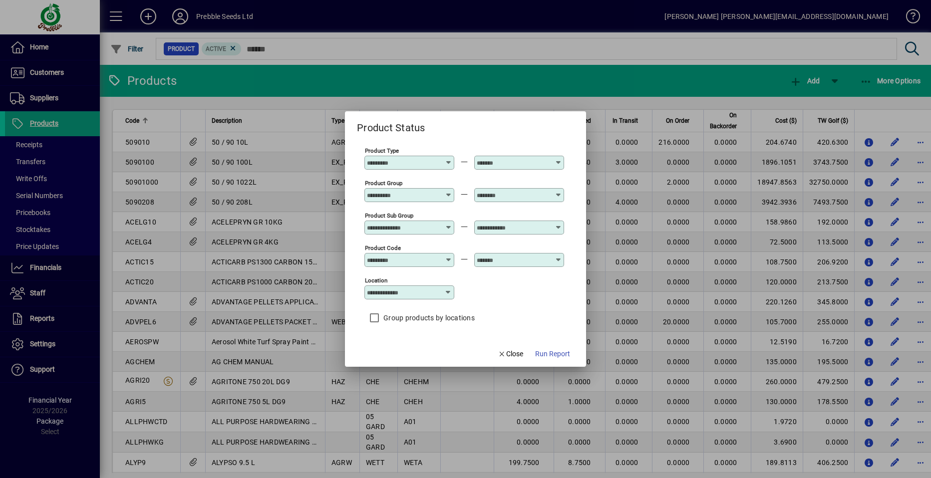
click at [558, 224] on icon at bounding box center [557, 224] width 7 height 0
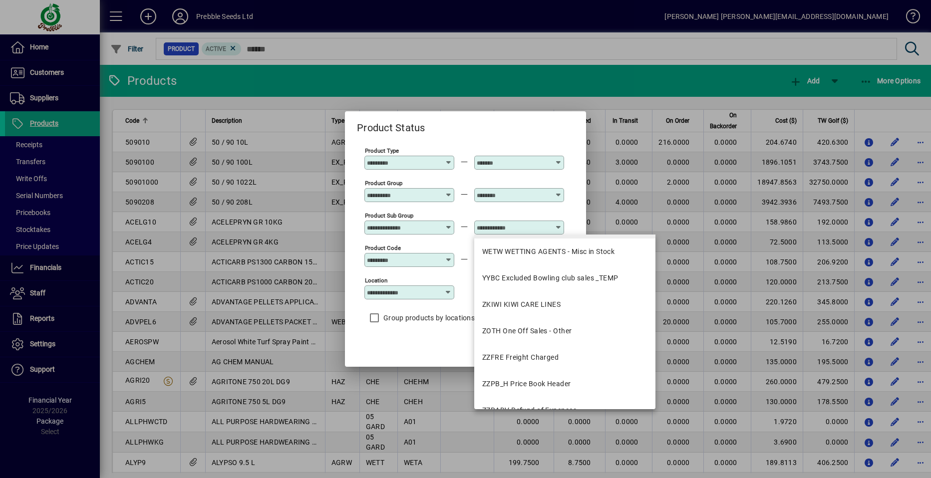
scroll to position [1841, 0]
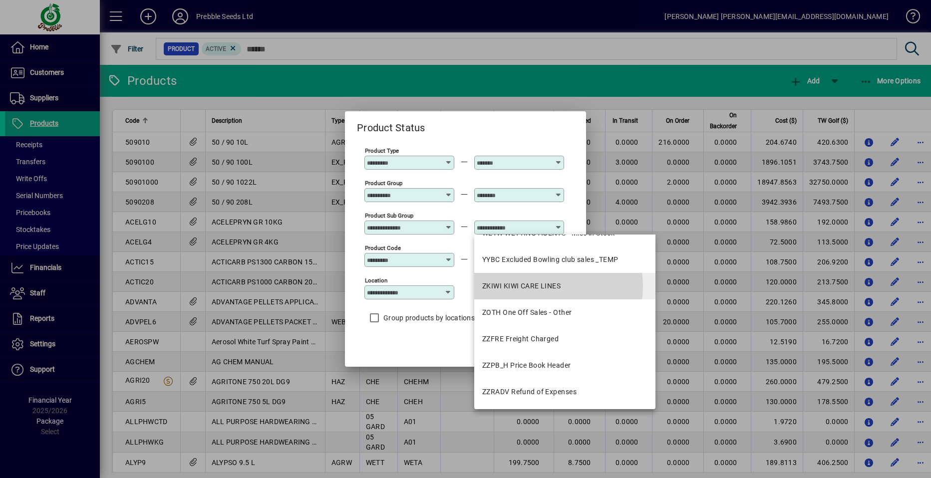
click at [534, 286] on div "ZKIWI KIWI CARE LINES" at bounding box center [521, 286] width 78 height 10
type input "**********"
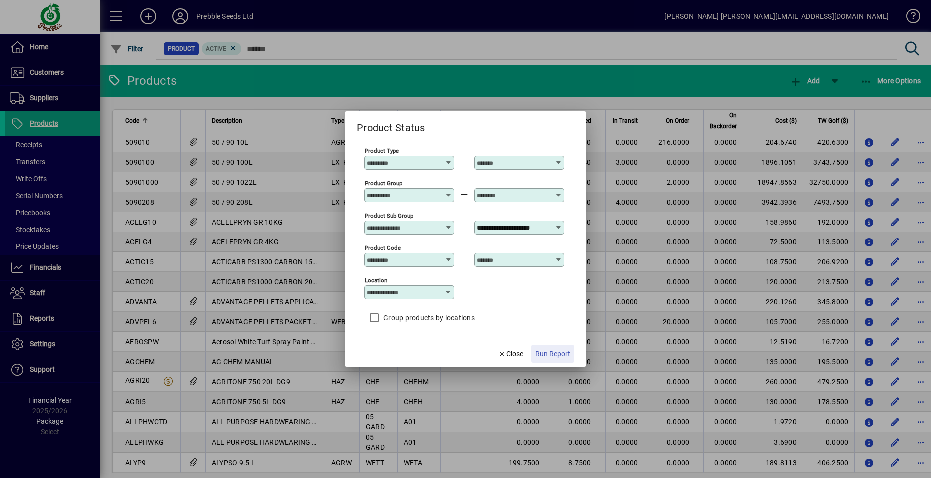
scroll to position [0, 0]
click at [556, 359] on button "Run Report" at bounding box center [552, 354] width 43 height 18
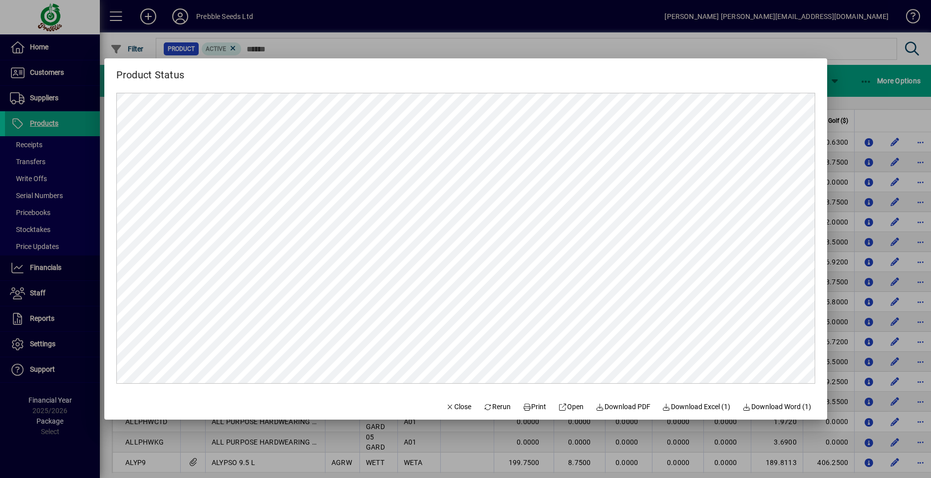
click at [815, 109] on mat-dialog-content at bounding box center [465, 238] width 723 height 311
click at [483, 406] on icon at bounding box center [487, 407] width 9 height 7
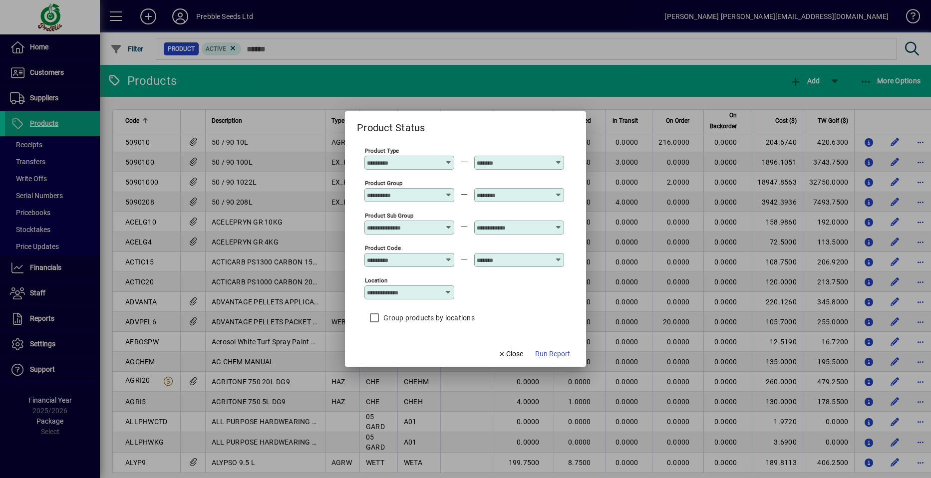
type input "**********"
click at [447, 290] on icon at bounding box center [448, 292] width 8 height 8
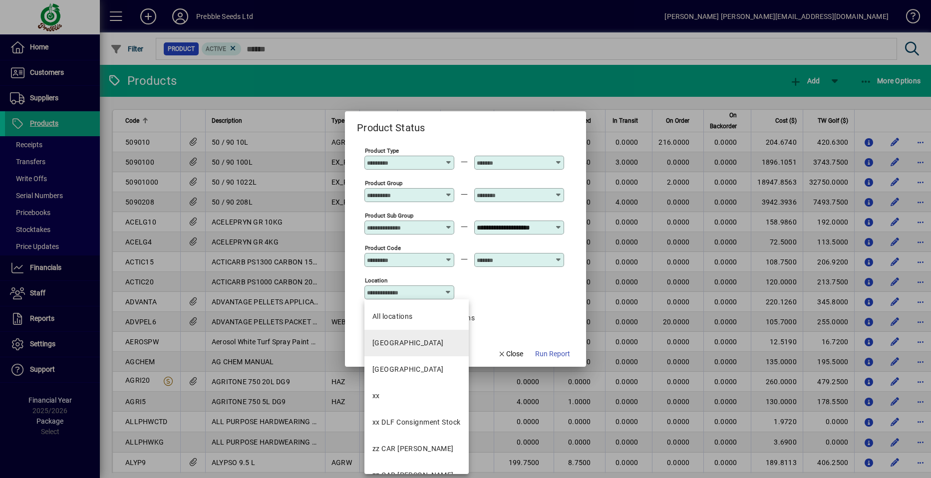
click at [399, 340] on div "[GEOGRAPHIC_DATA]" at bounding box center [407, 343] width 71 height 10
type input "**********"
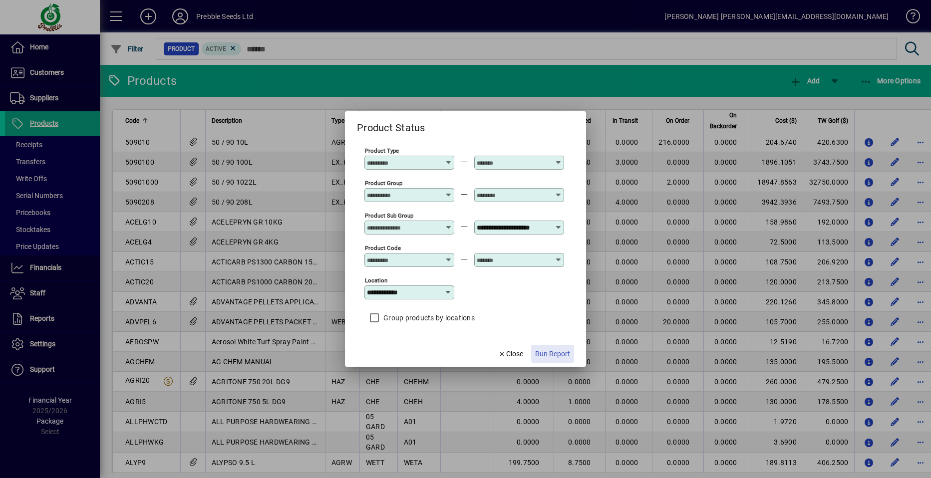
click at [551, 353] on span "Run Report" at bounding box center [552, 354] width 35 height 10
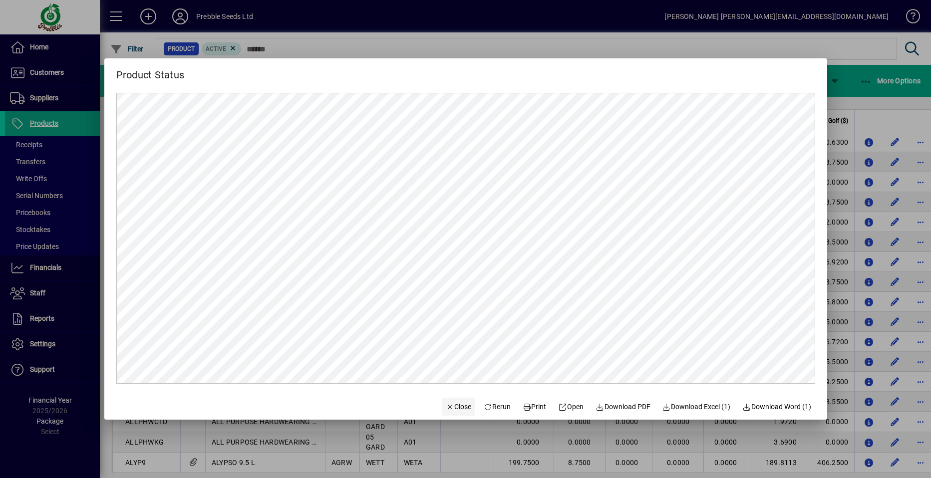
click at [450, 404] on span "Close" at bounding box center [459, 407] width 26 height 10
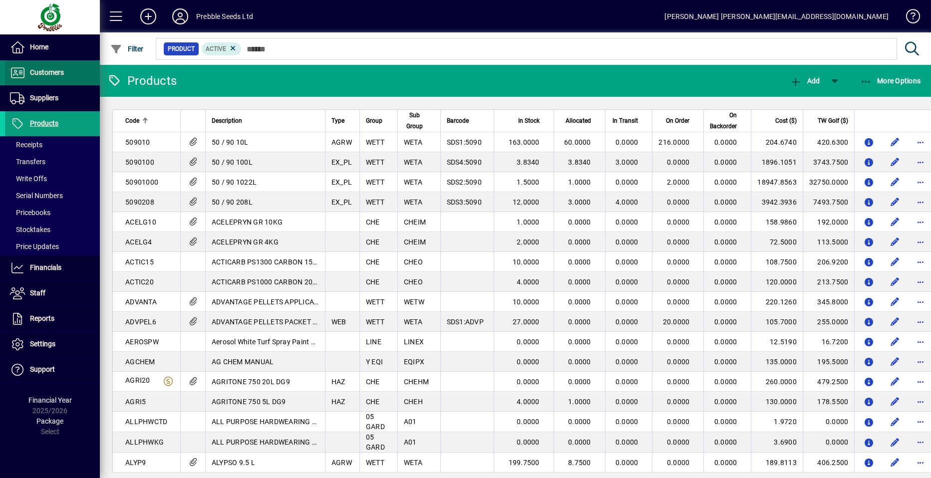
click at [52, 74] on span "Customers" at bounding box center [47, 72] width 34 height 8
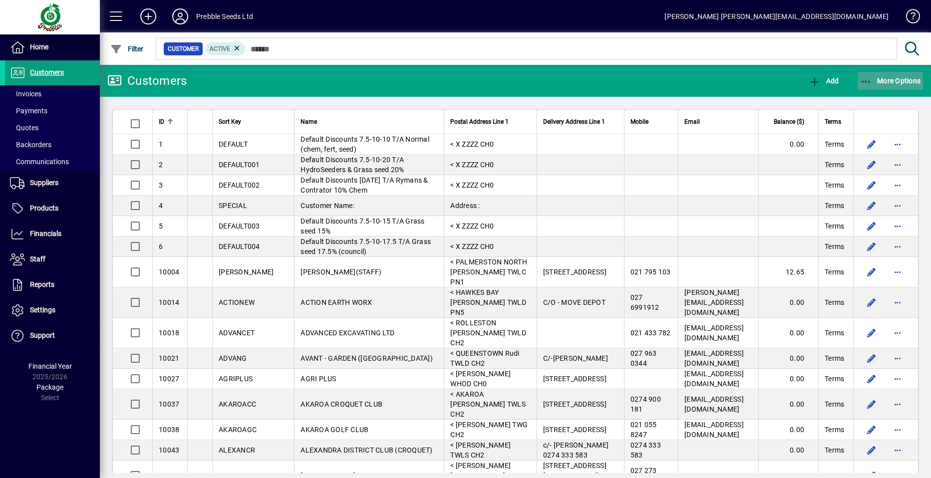
click at [888, 84] on span "More Options" at bounding box center [890, 81] width 61 height 8
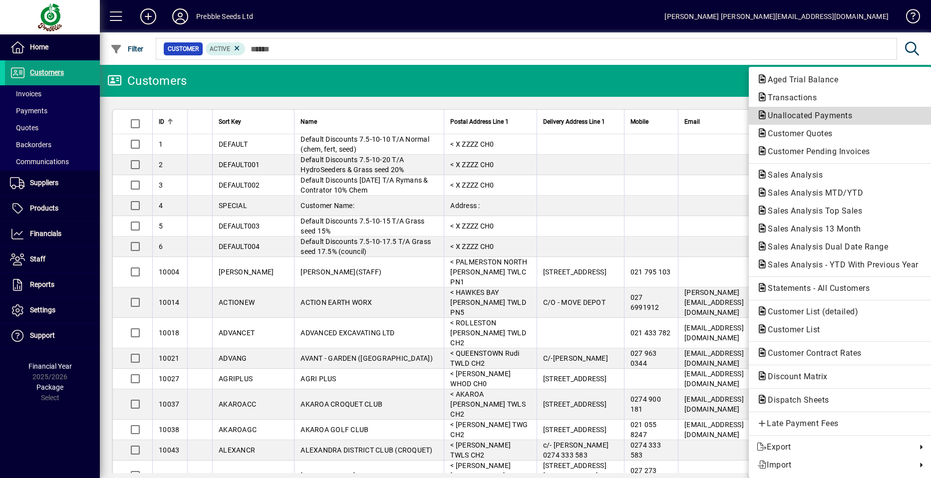
click at [801, 110] on span "Unallocated Payments" at bounding box center [840, 116] width 167 height 12
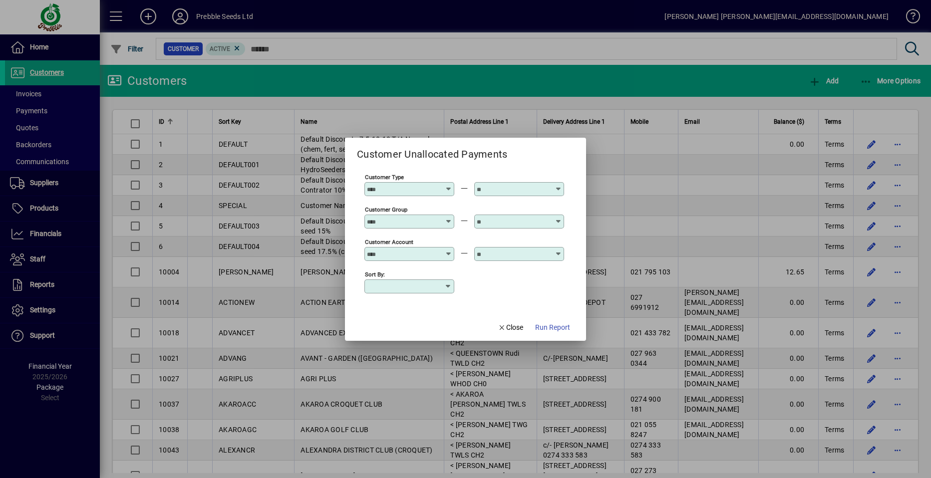
drag, startPoint x: 794, startPoint y: 106, endPoint x: 383, endPoint y: 406, distance: 508.3
click at [383, 406] on div at bounding box center [465, 239] width 931 height 478
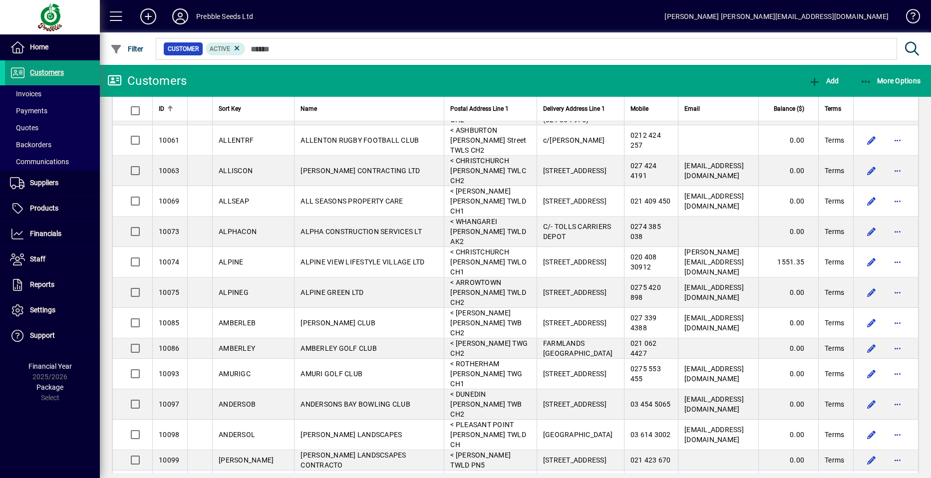
scroll to position [499, 0]
